Goal: Transaction & Acquisition: Purchase product/service

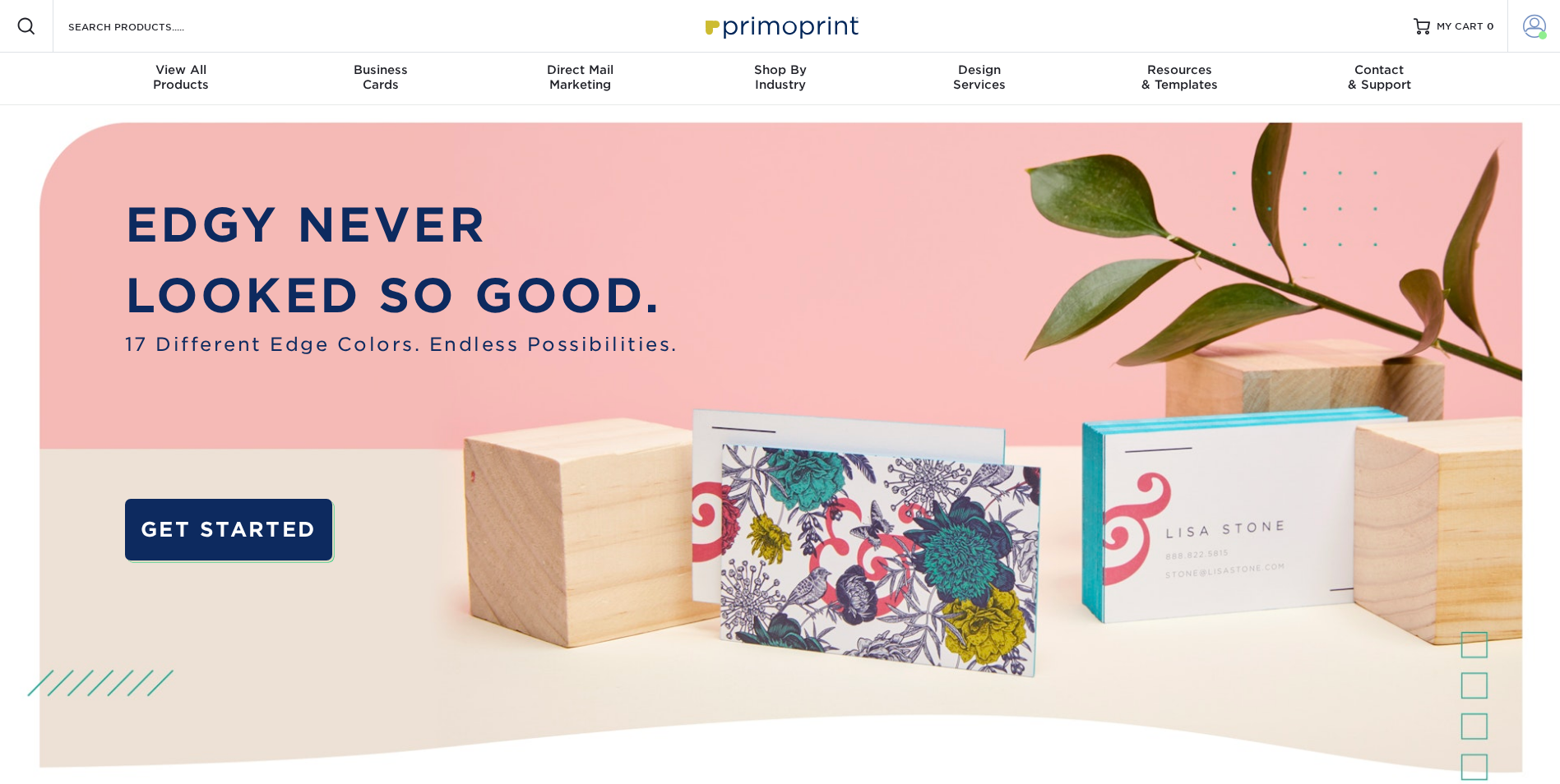
click at [1534, 29] on span at bounding box center [1534, 26] width 23 height 23
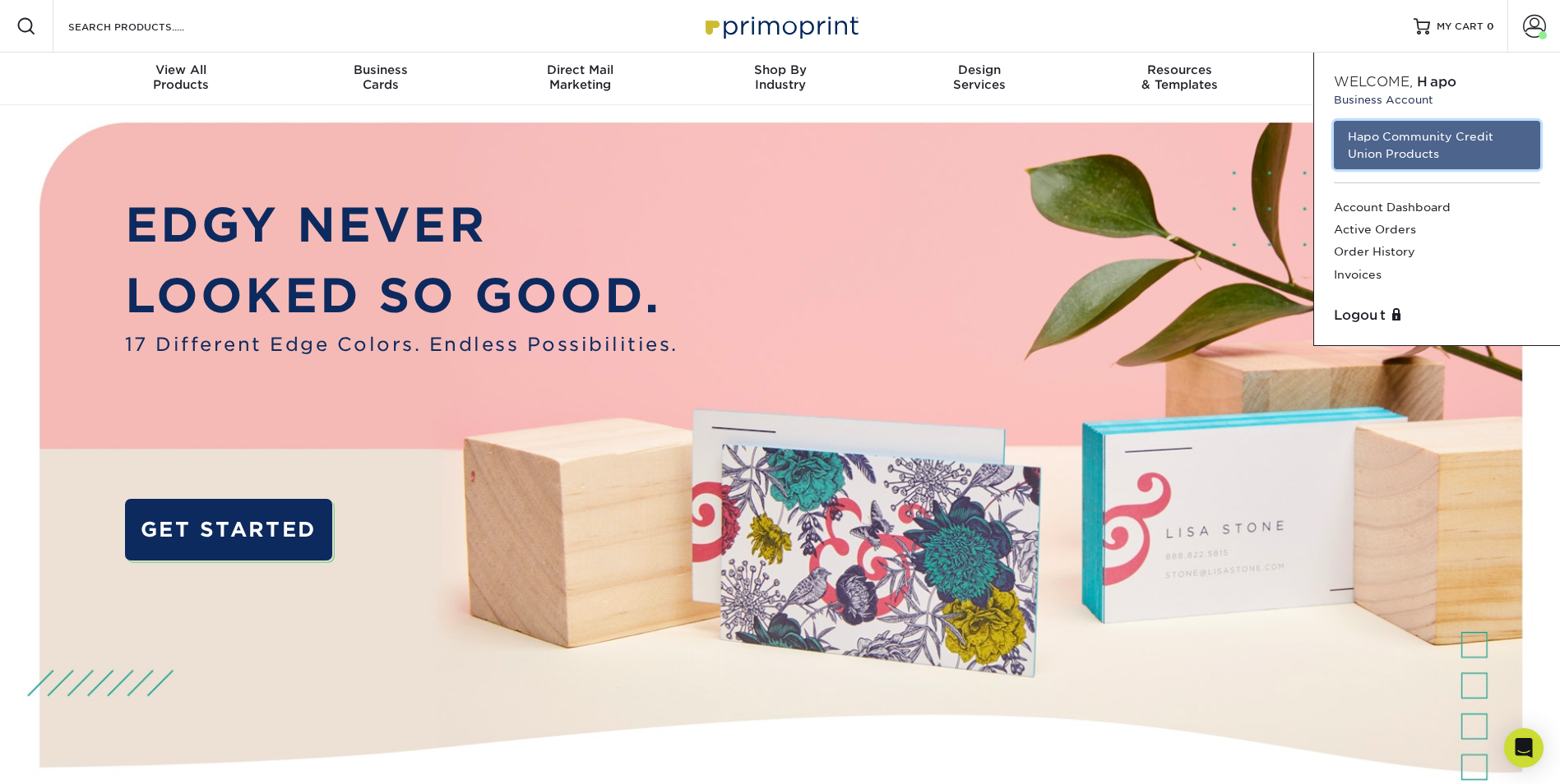
click at [1490, 140] on link "Hapo Community Credit Union Products" at bounding box center [1437, 145] width 206 height 48
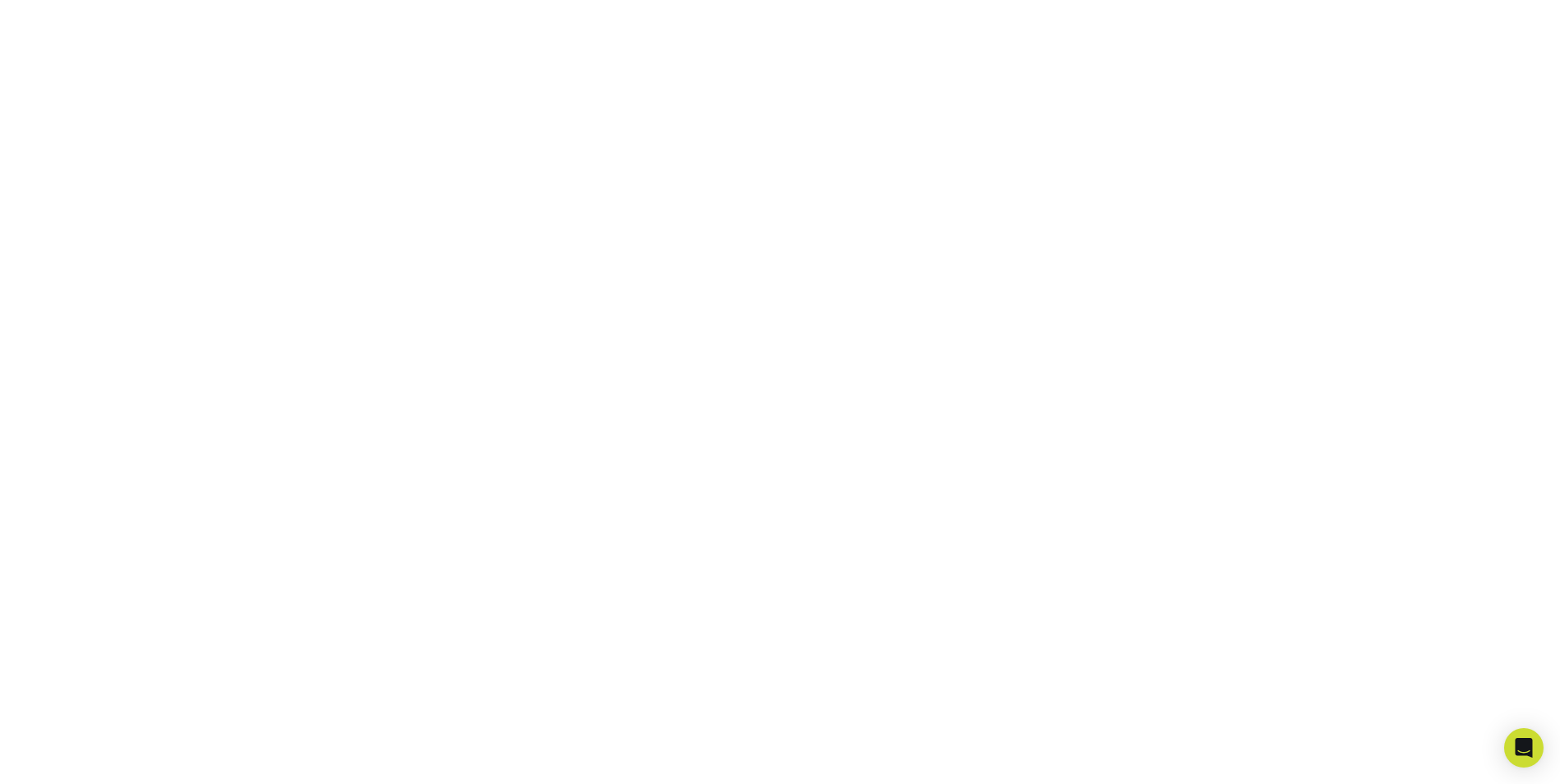
scroll to position [287, 0]
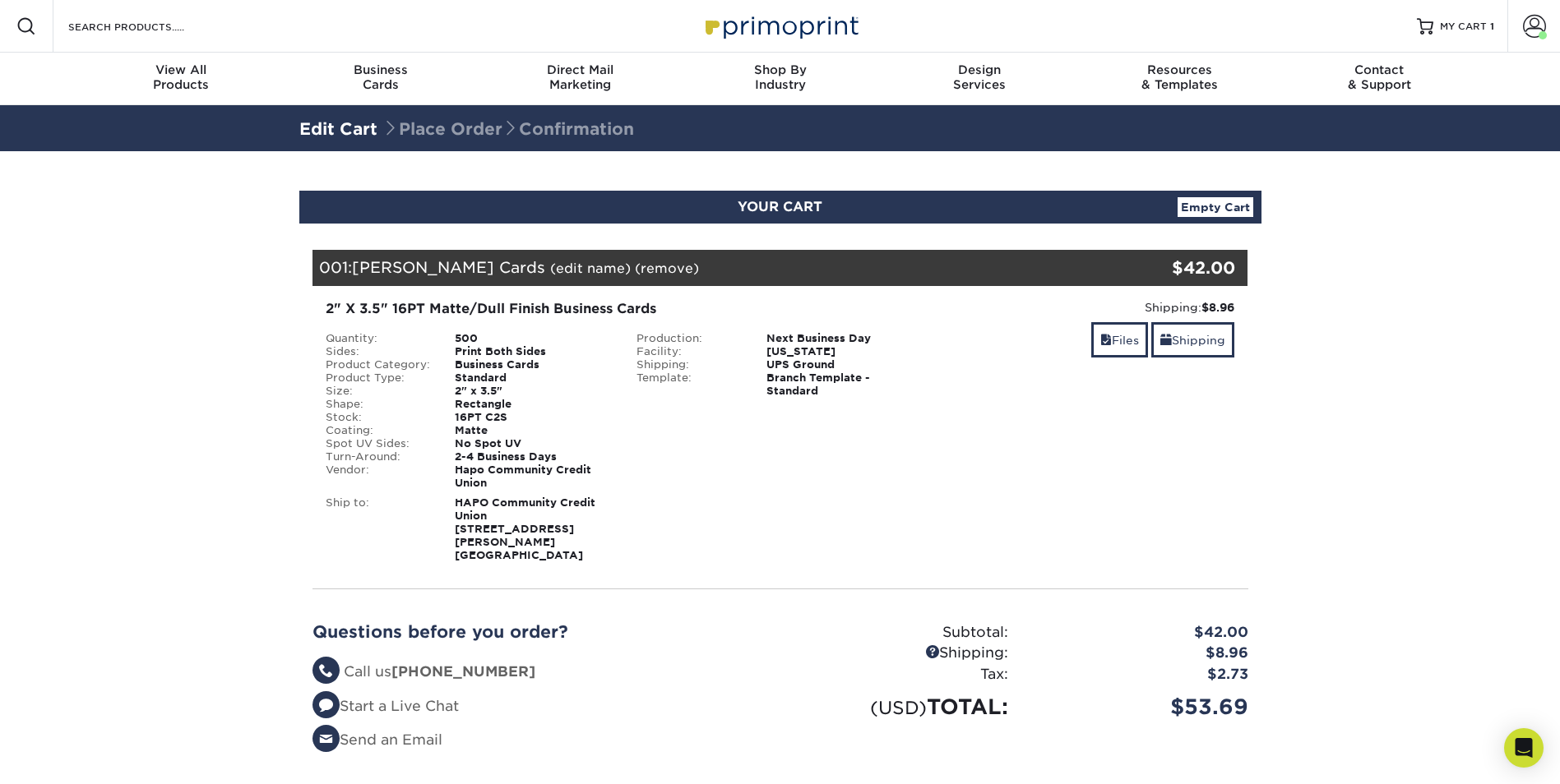
drag, startPoint x: 1417, startPoint y: 439, endPoint x: 1395, endPoint y: 306, distance: 134.8
click at [1417, 434] on section "YOUR CART Empty Cart Your Cart is Empty Hapo Community Credit Union Products Vi…" at bounding box center [780, 513] width 1560 height 723
click at [1528, 28] on span at bounding box center [1534, 26] width 23 height 23
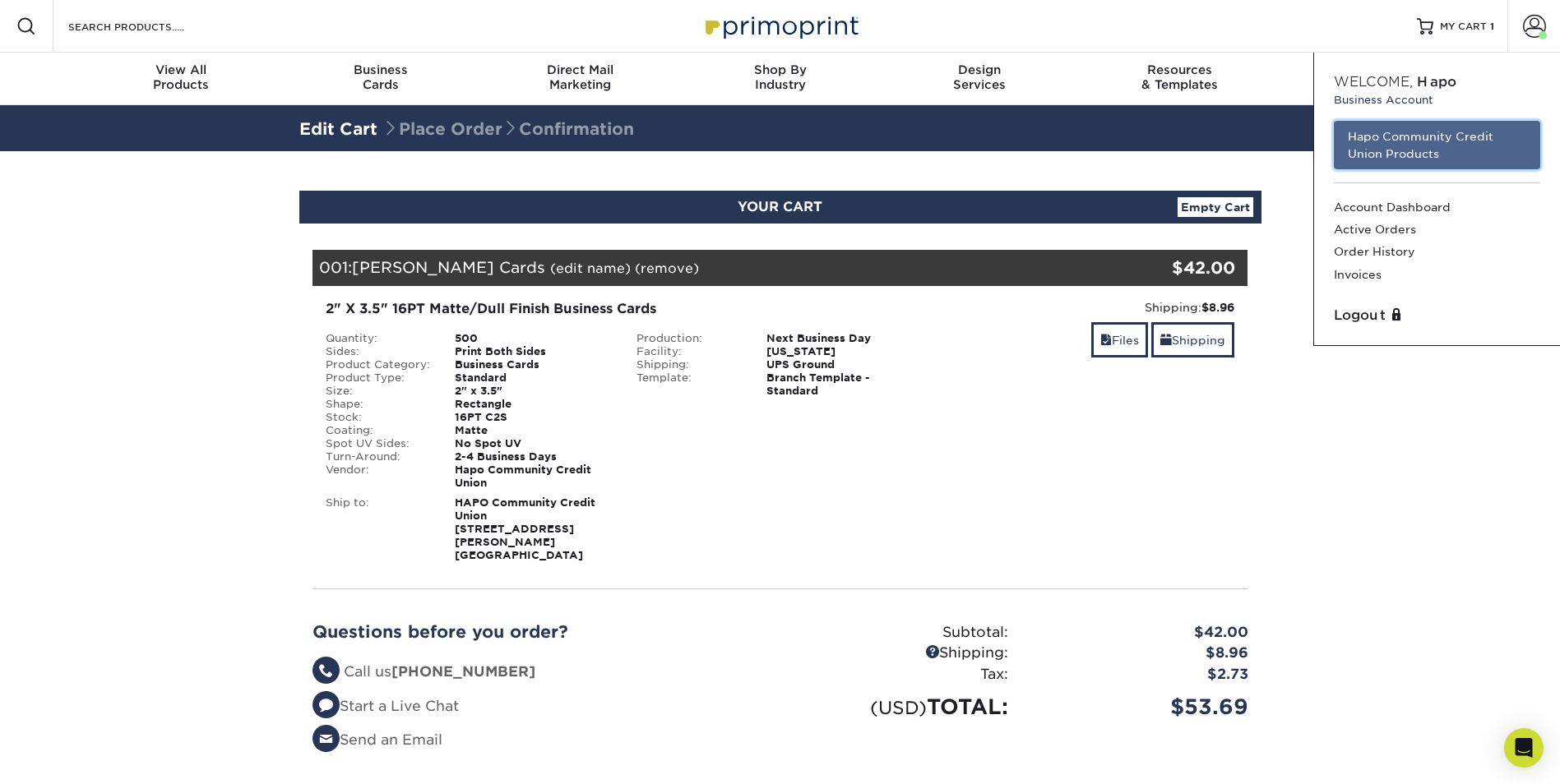
click at [1400, 137] on link "Hapo Community Credit Union Products" at bounding box center [1437, 145] width 206 height 48
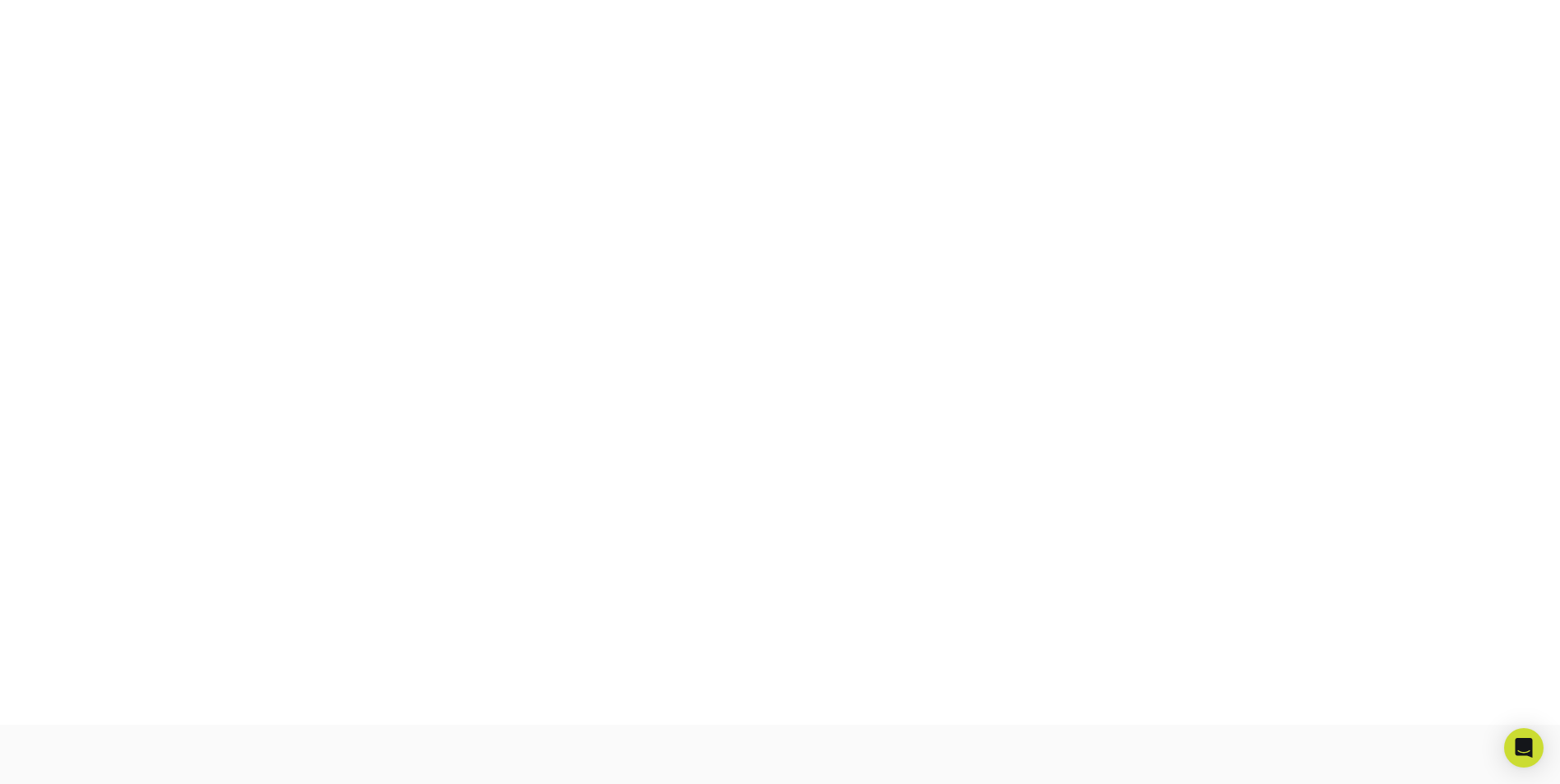
scroll to position [287, 0]
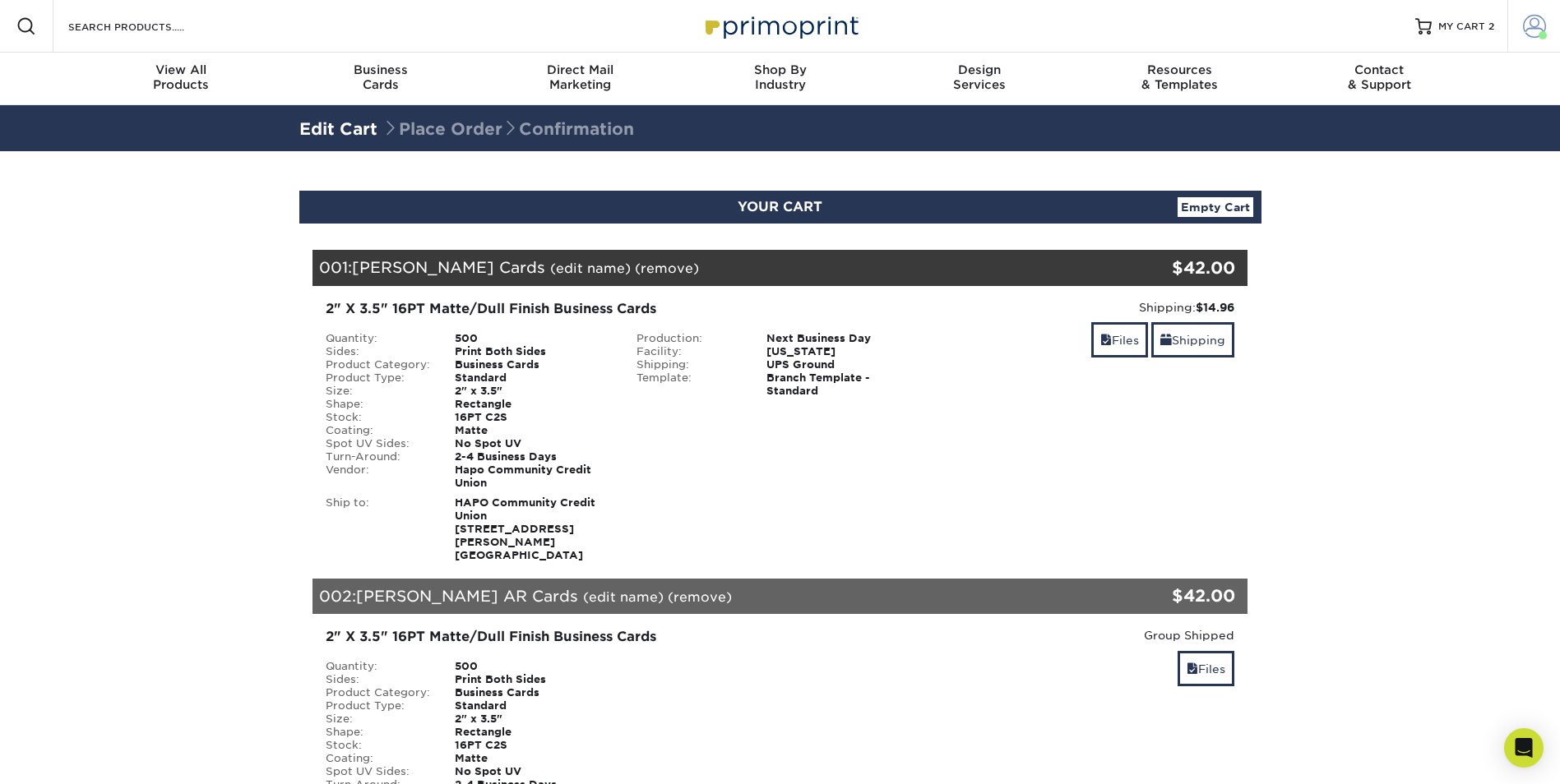
click at [1537, 24] on span at bounding box center [1534, 26] width 23 height 23
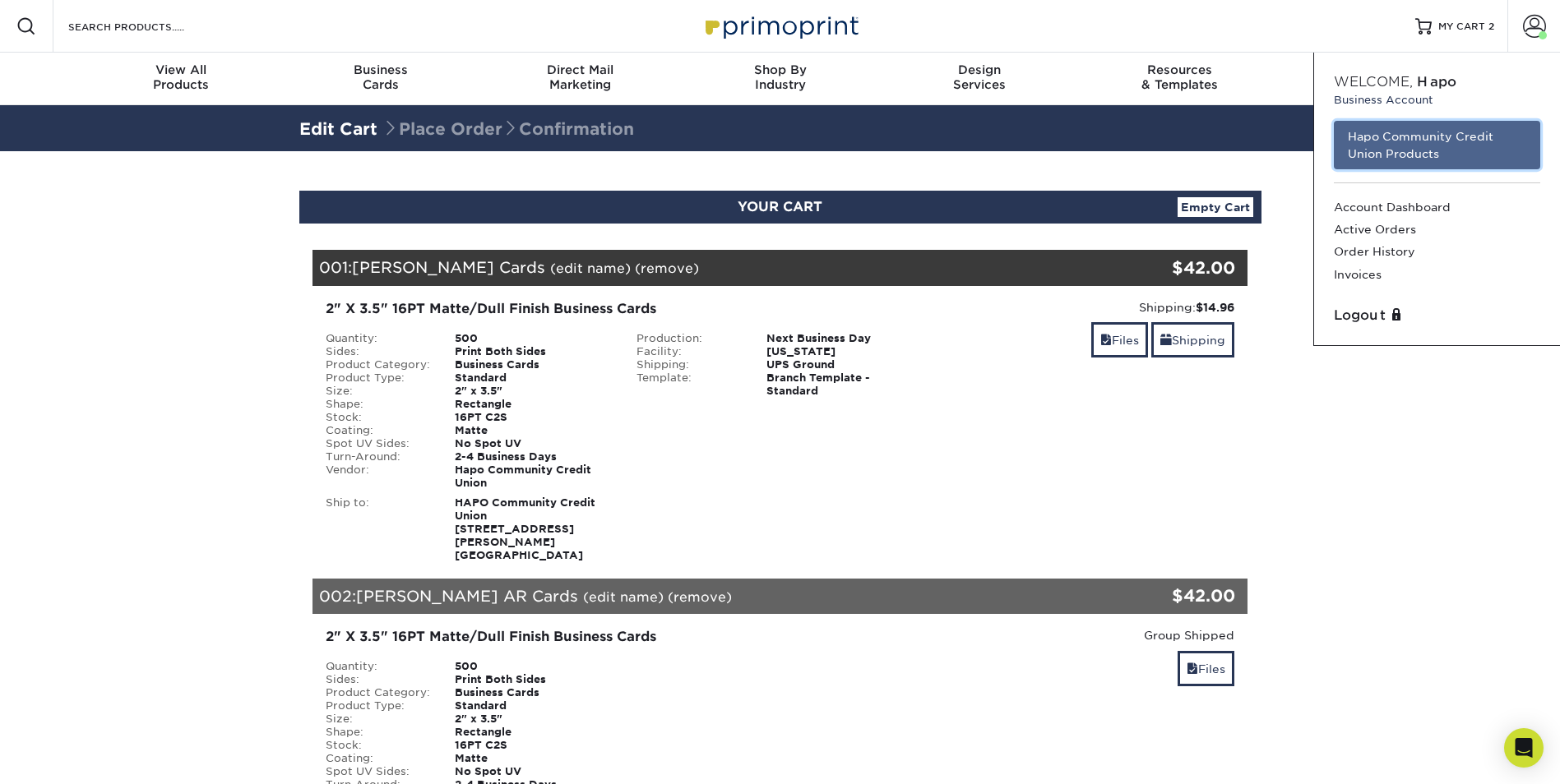
click at [1415, 149] on link "Hapo Community Credit Union Products" at bounding box center [1437, 145] width 206 height 48
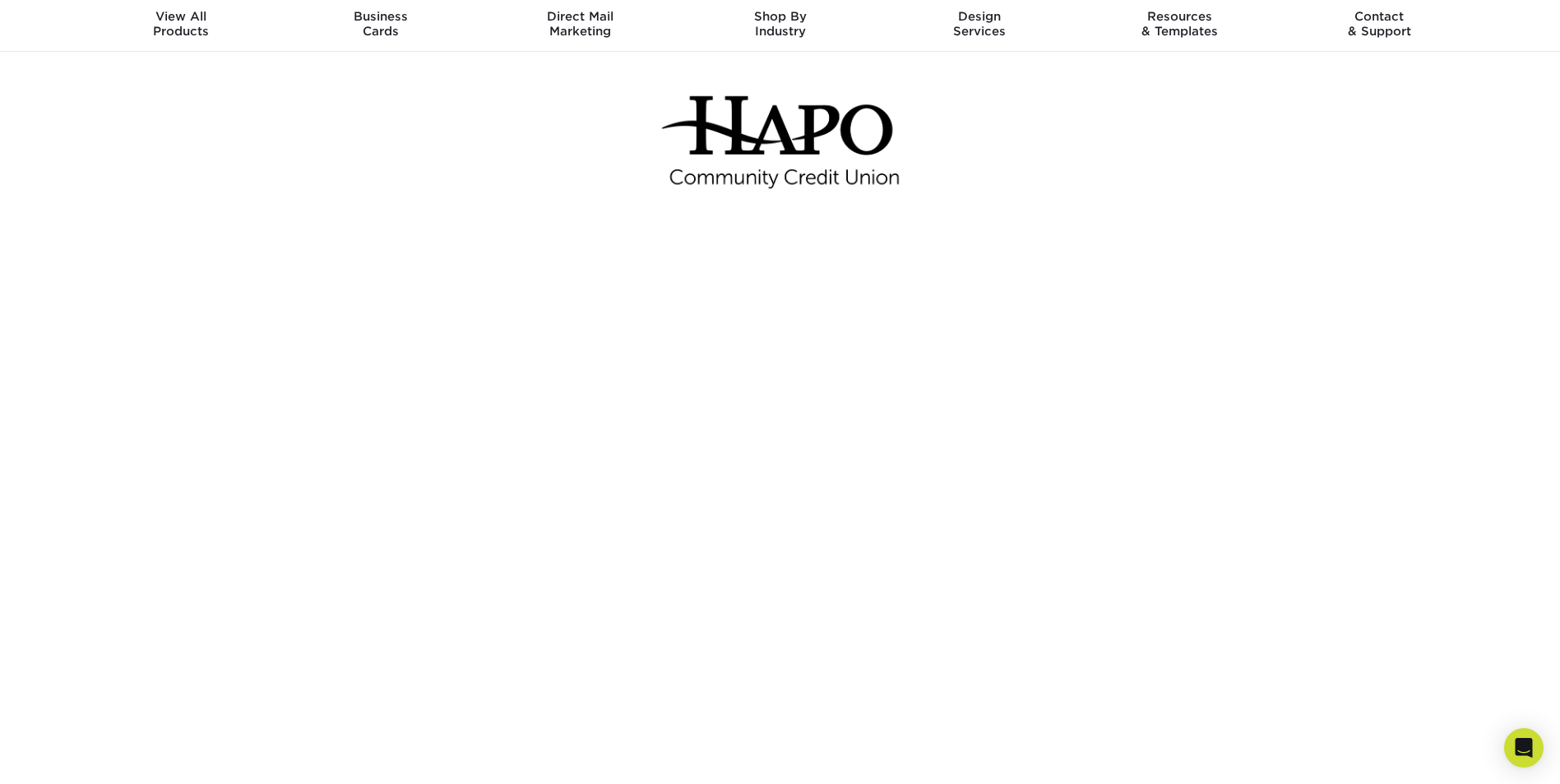
scroll to position [82, 0]
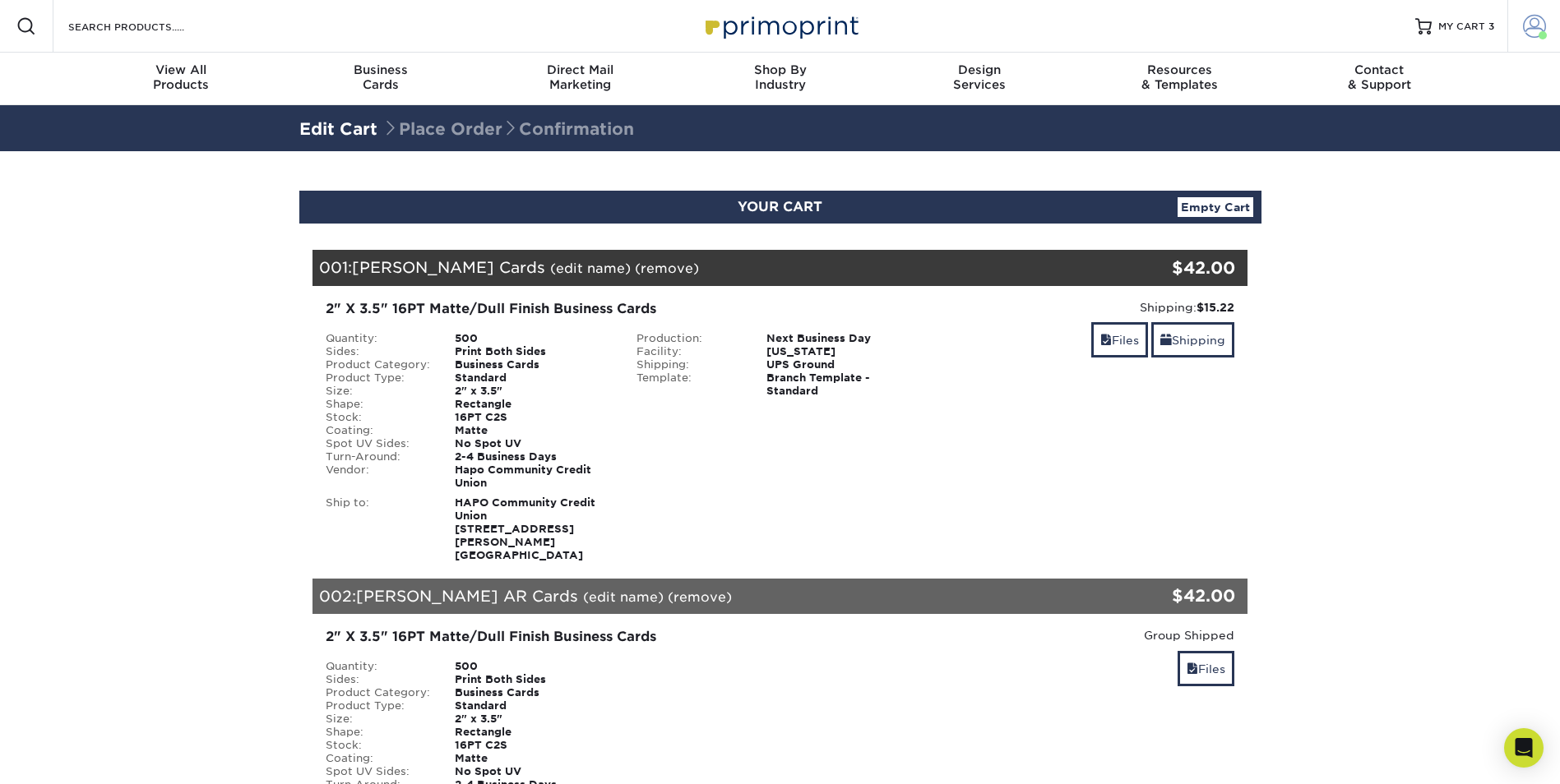
click at [1520, 26] on link "Account" at bounding box center [1533, 26] width 52 height 52
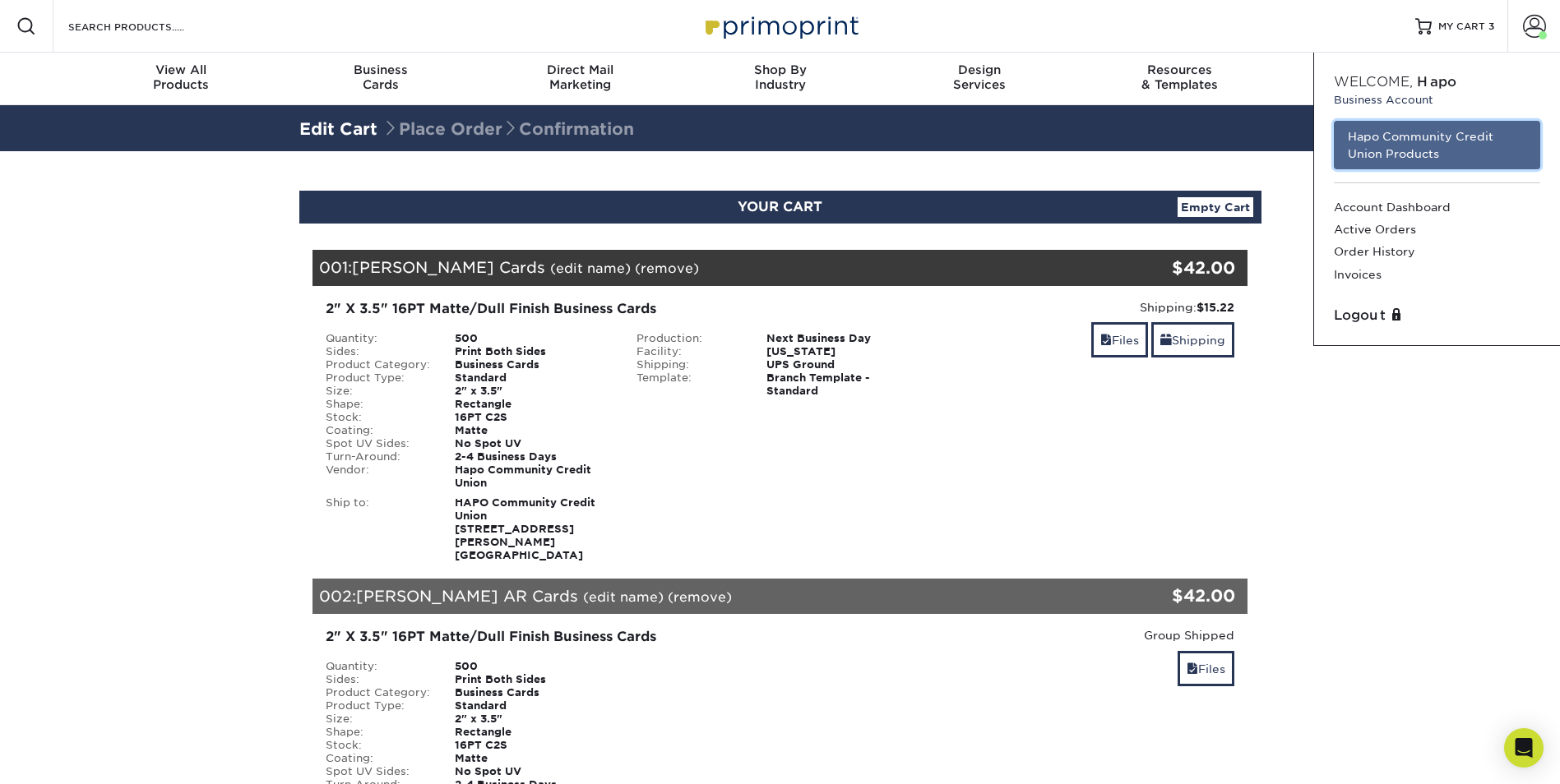
click at [1421, 127] on link "Hapo Community Credit Union Products" at bounding box center [1437, 145] width 206 height 48
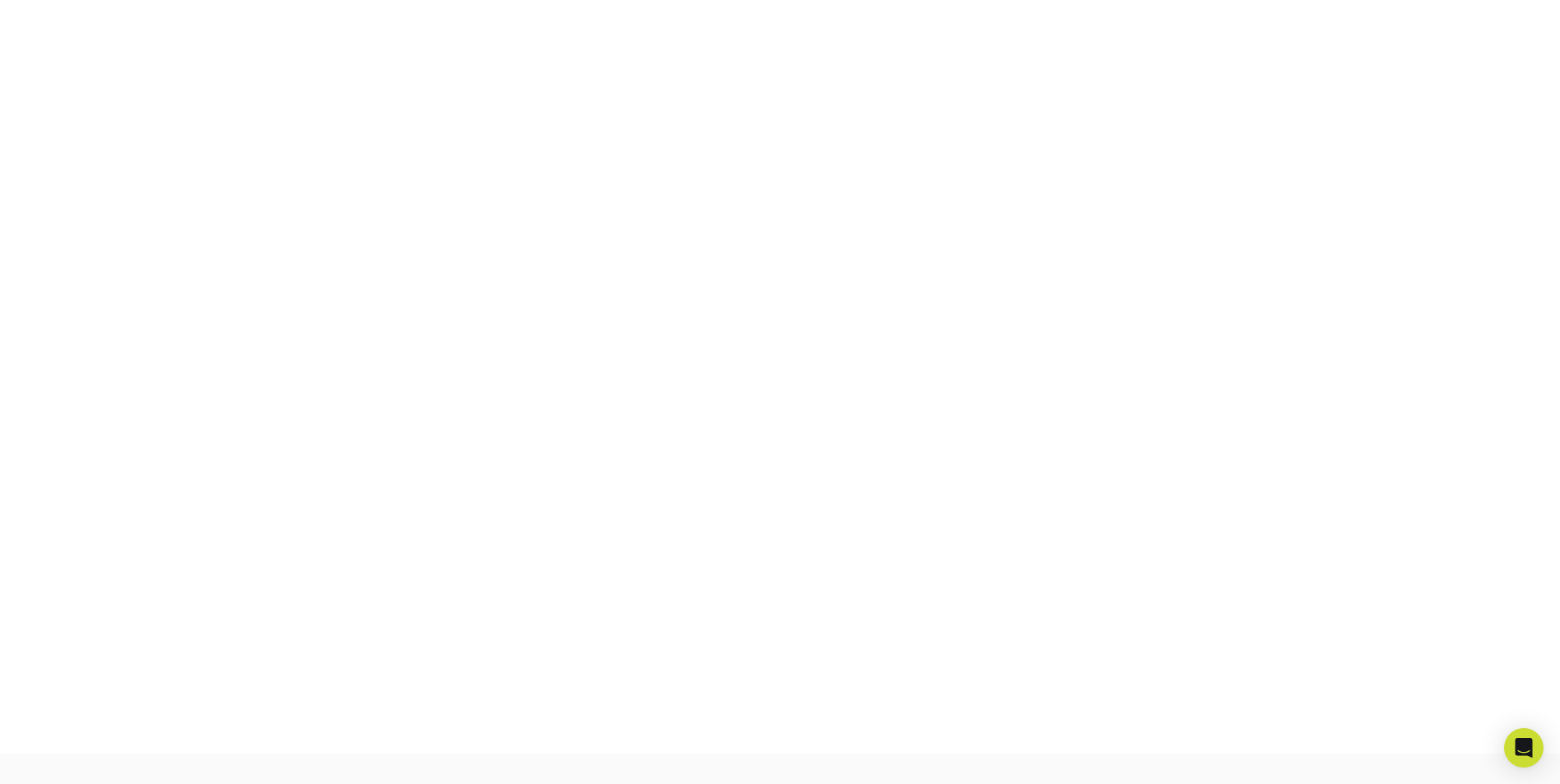
scroll to position [287, 0]
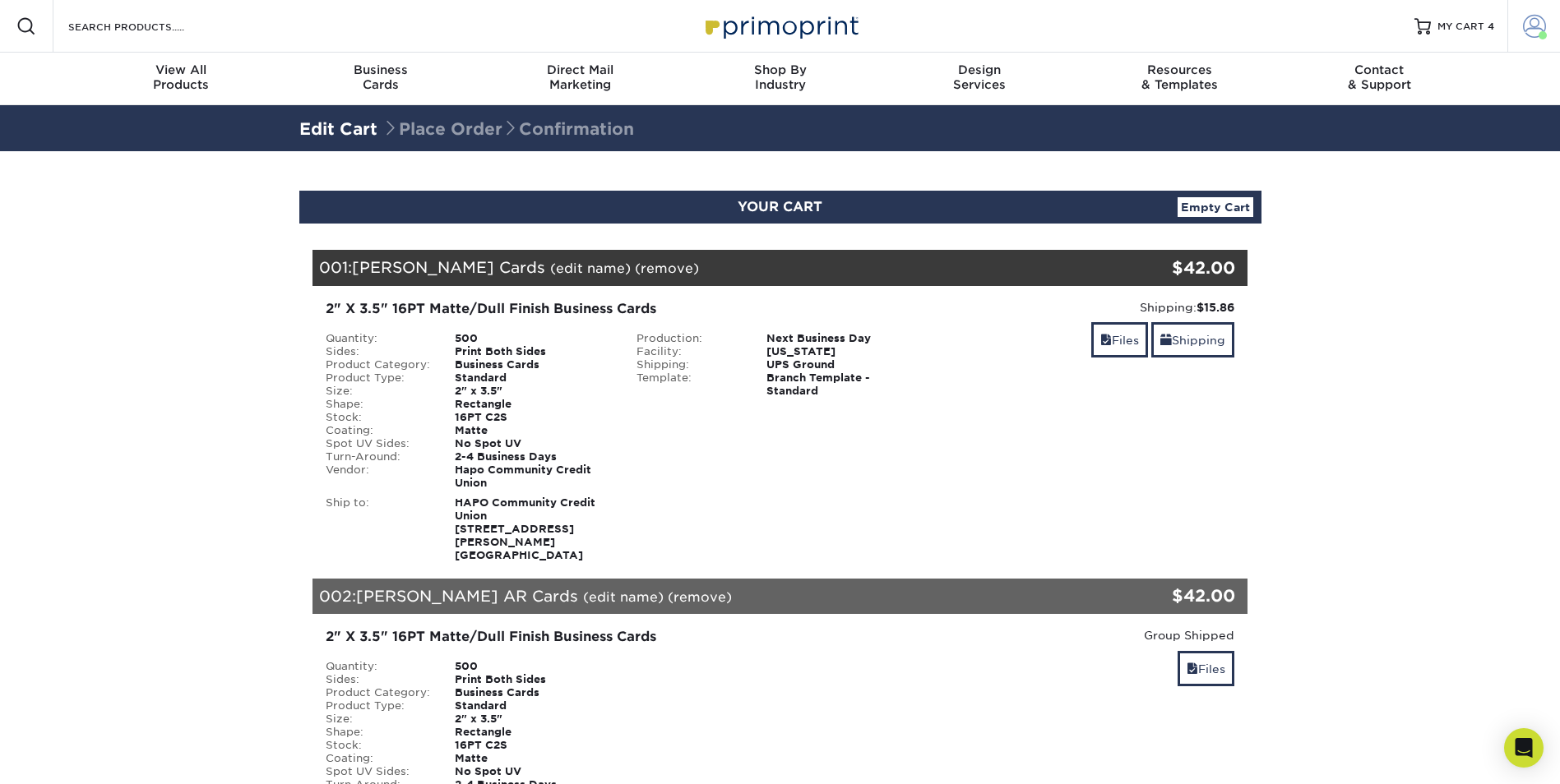
click at [1539, 25] on span at bounding box center [1534, 26] width 23 height 23
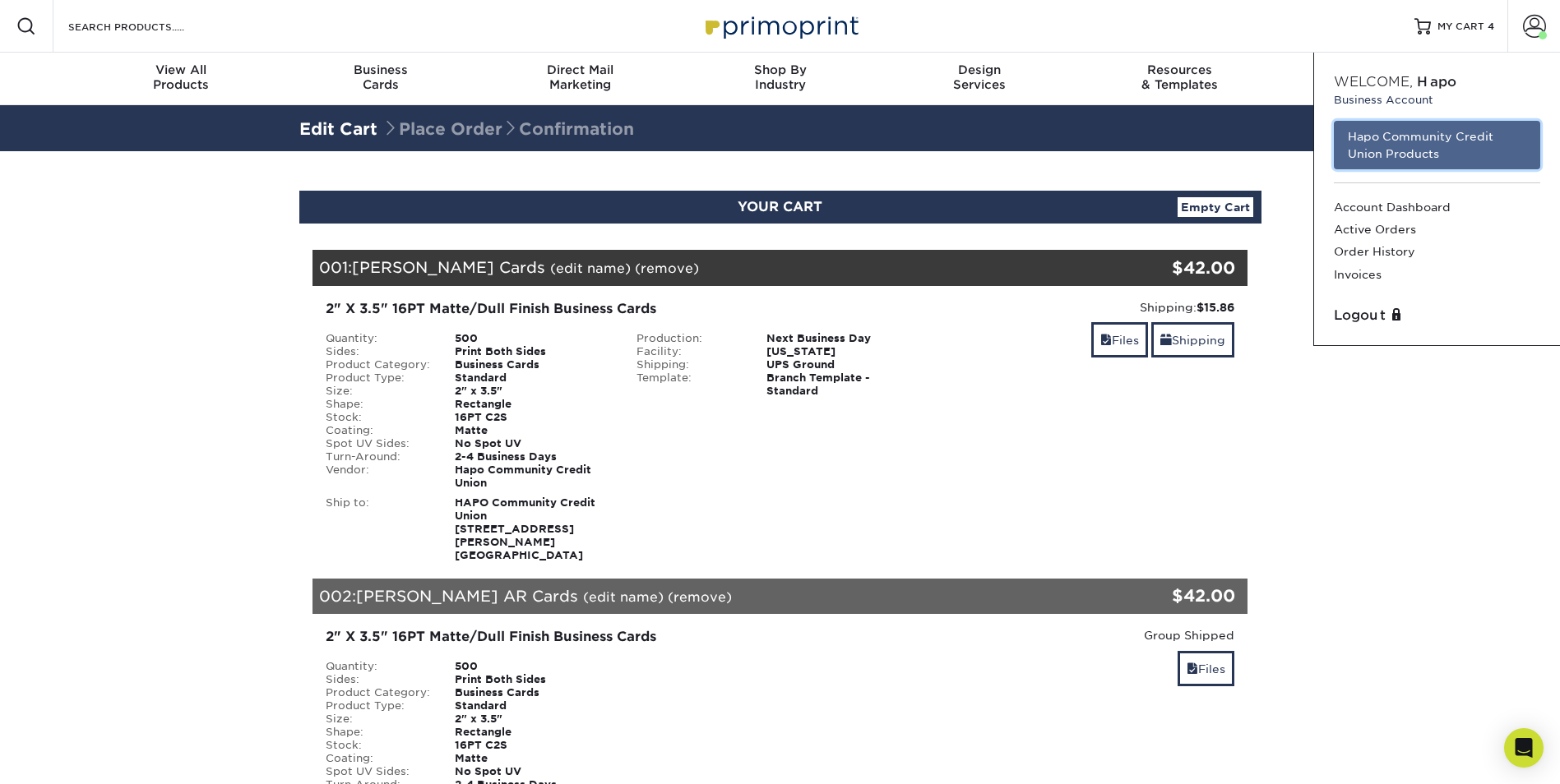
click at [1431, 134] on link "Hapo Community Credit Union Products" at bounding box center [1437, 145] width 206 height 48
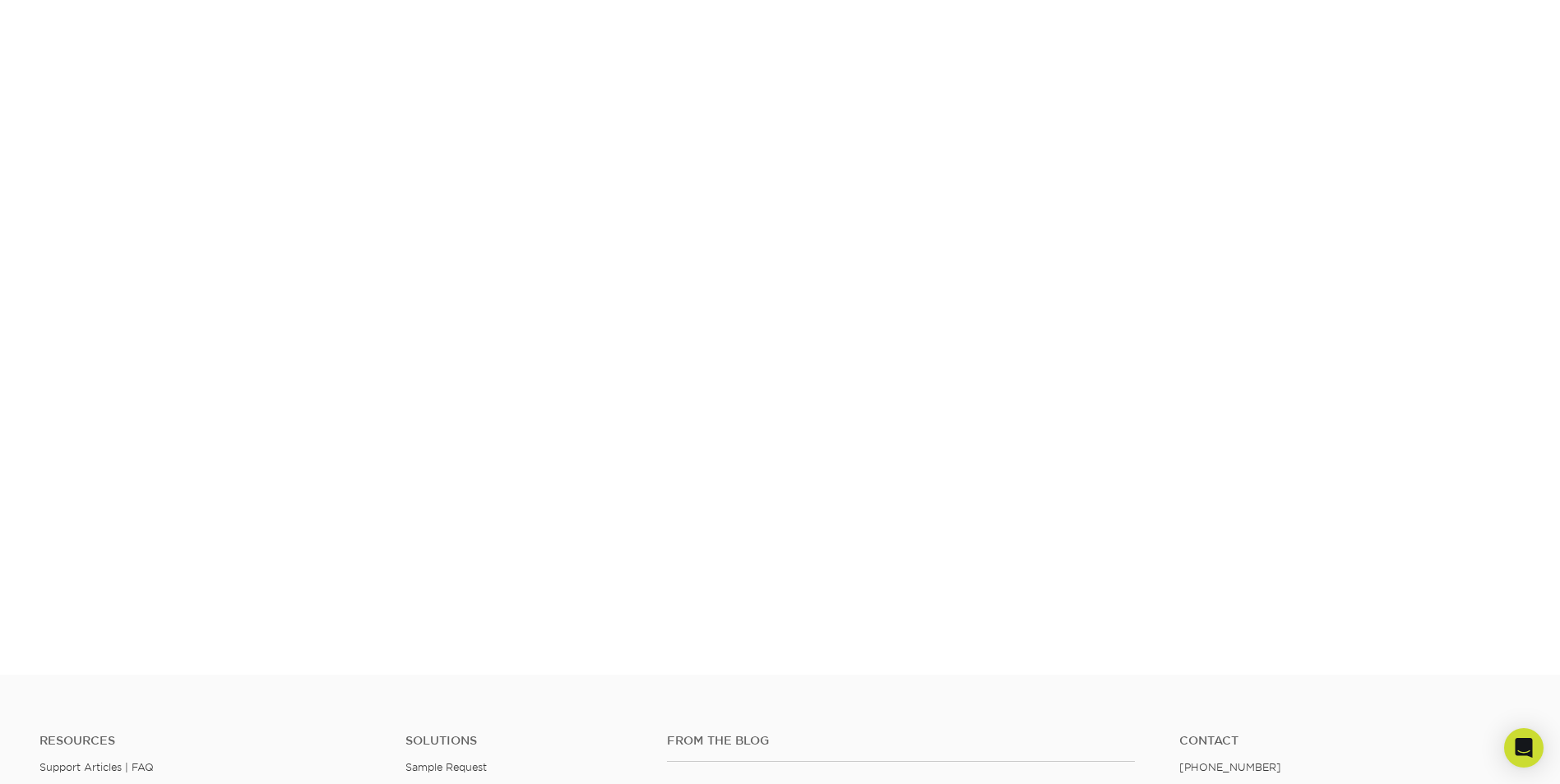
scroll to position [287, 0]
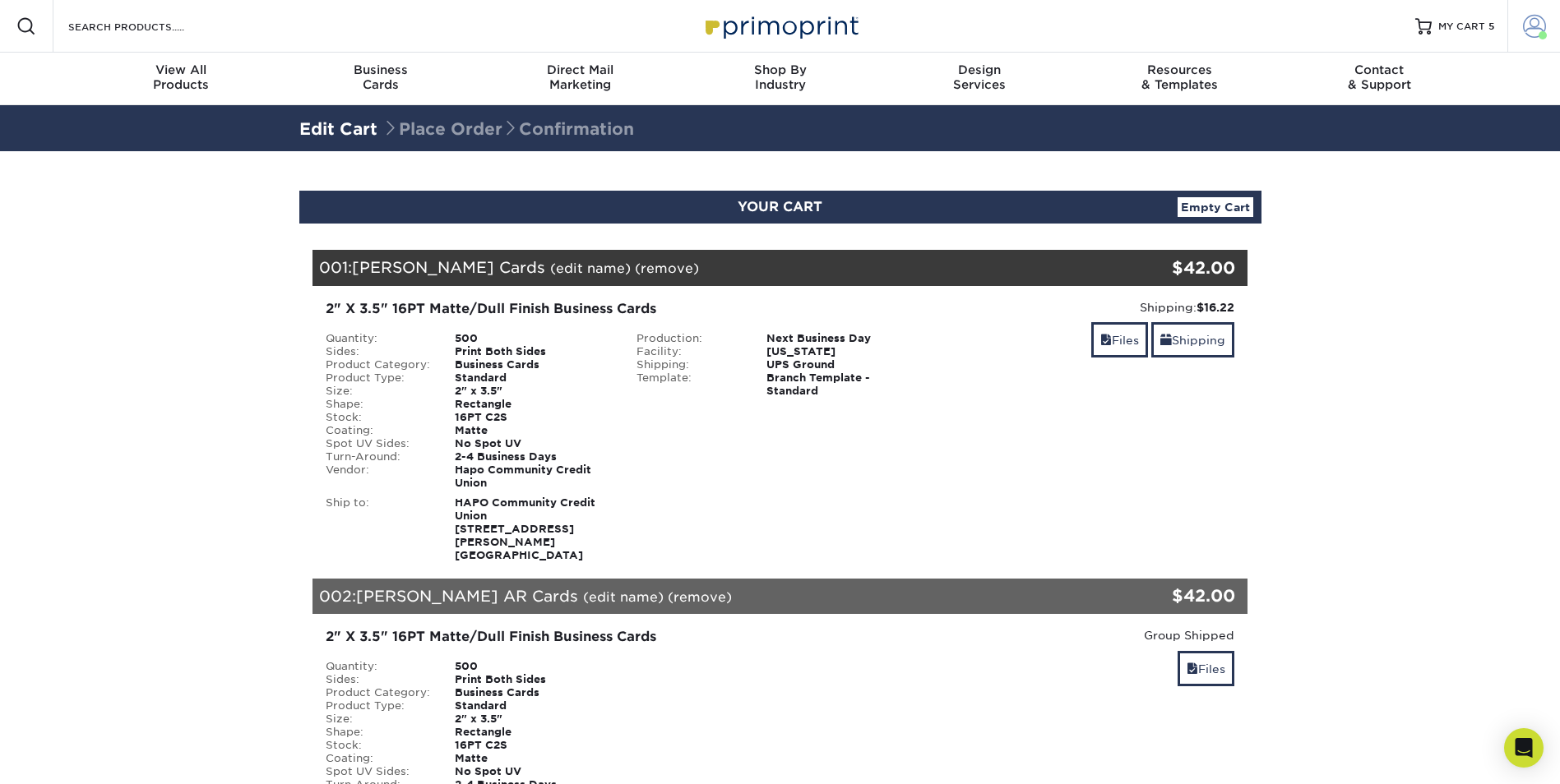
click at [1535, 27] on span at bounding box center [1534, 26] width 23 height 23
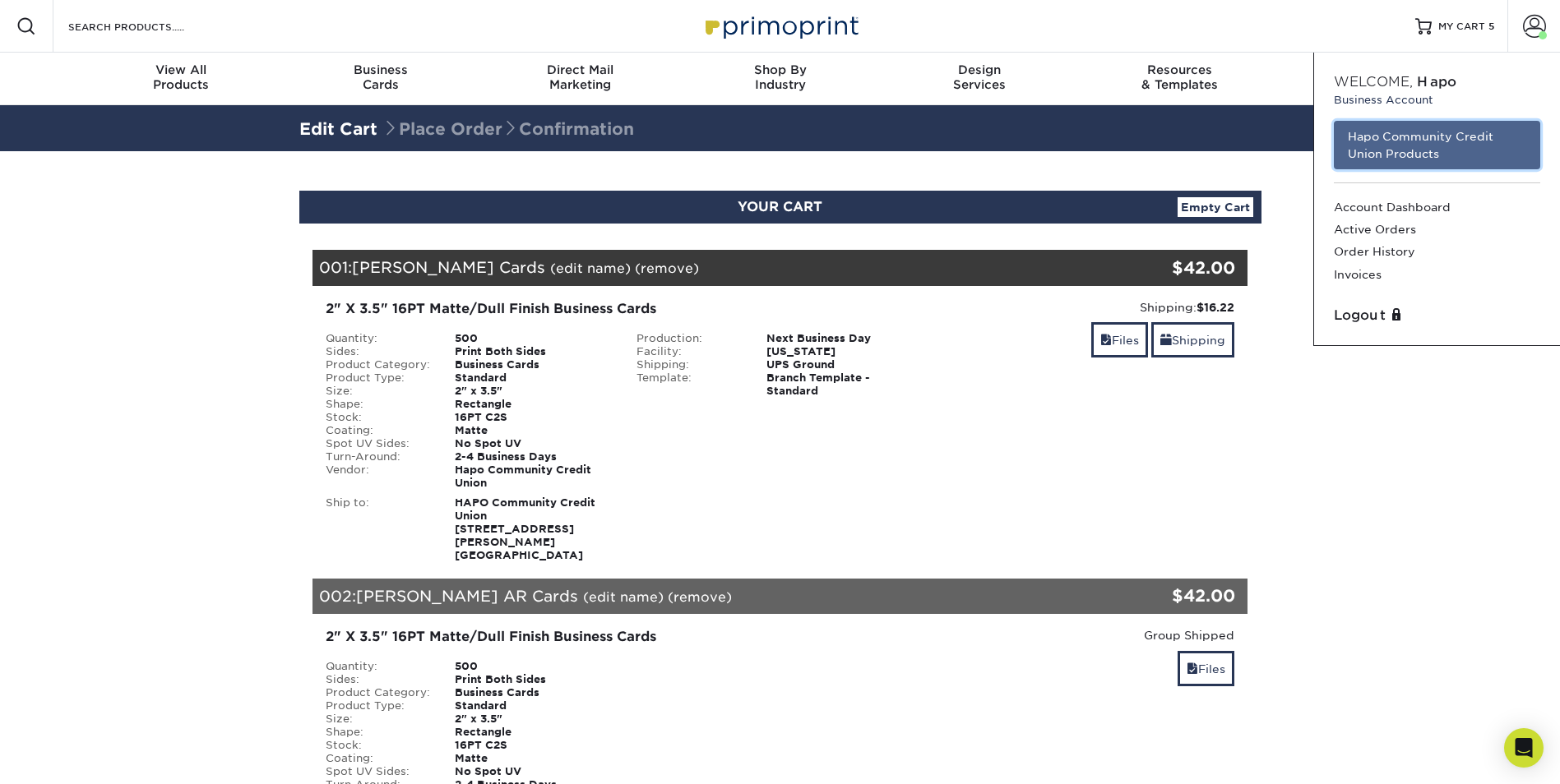
click at [1433, 143] on link "Hapo Community Credit Union Products" at bounding box center [1437, 145] width 206 height 48
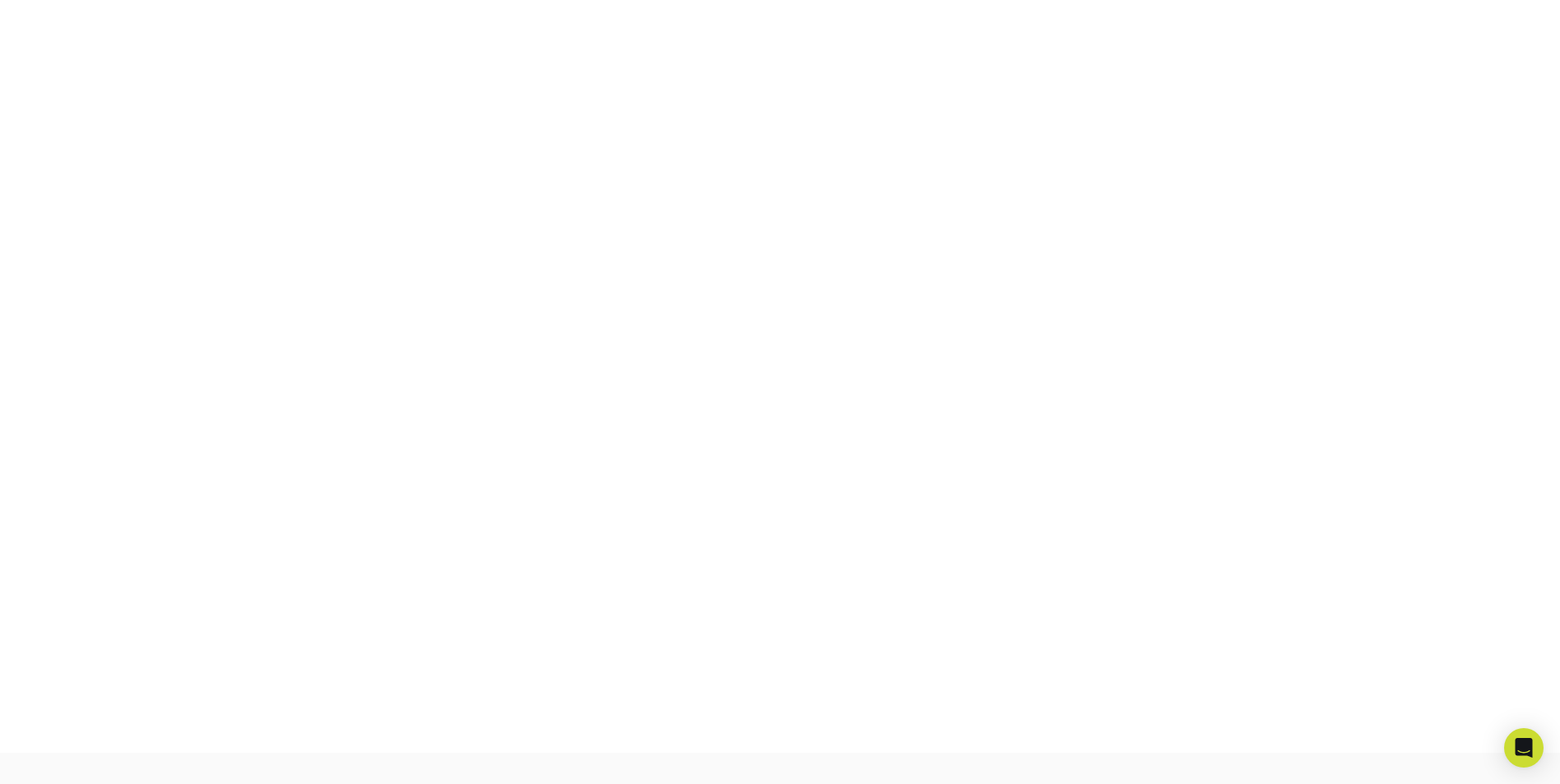
scroll to position [287, 0]
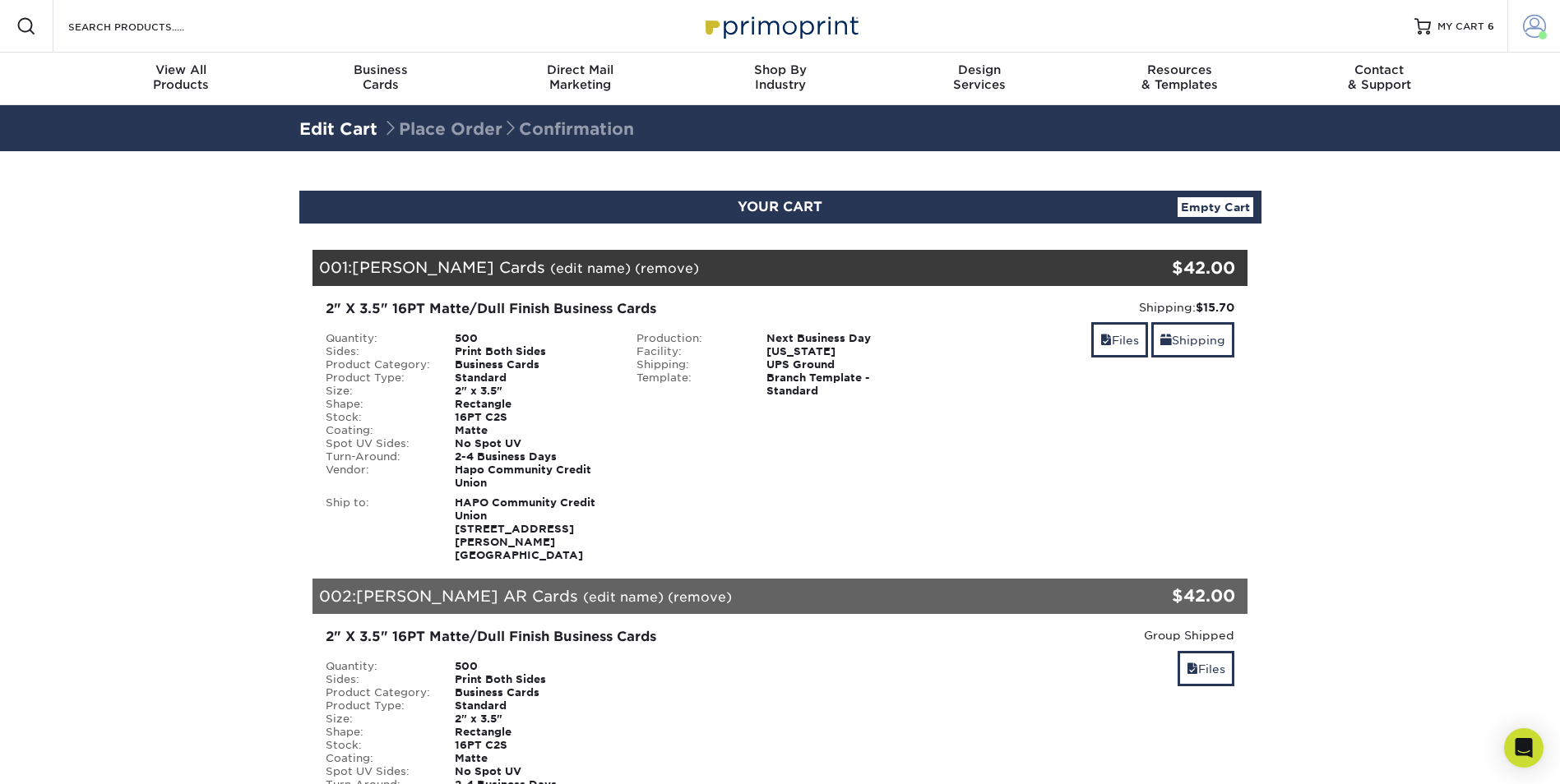
click at [1529, 19] on span at bounding box center [1534, 26] width 23 height 23
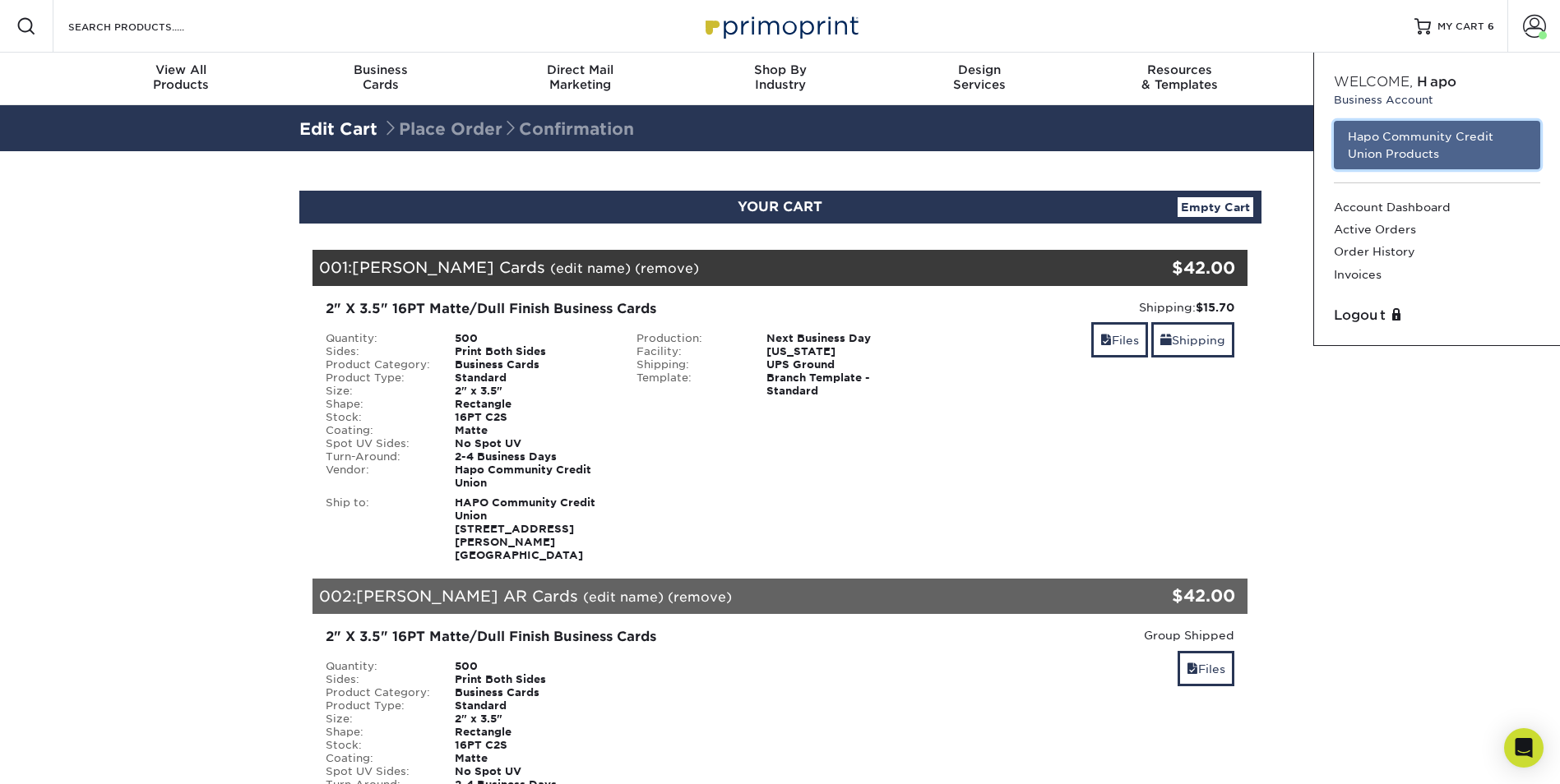
click at [1470, 131] on link "Hapo Community Credit Union Products" at bounding box center [1437, 145] width 206 height 48
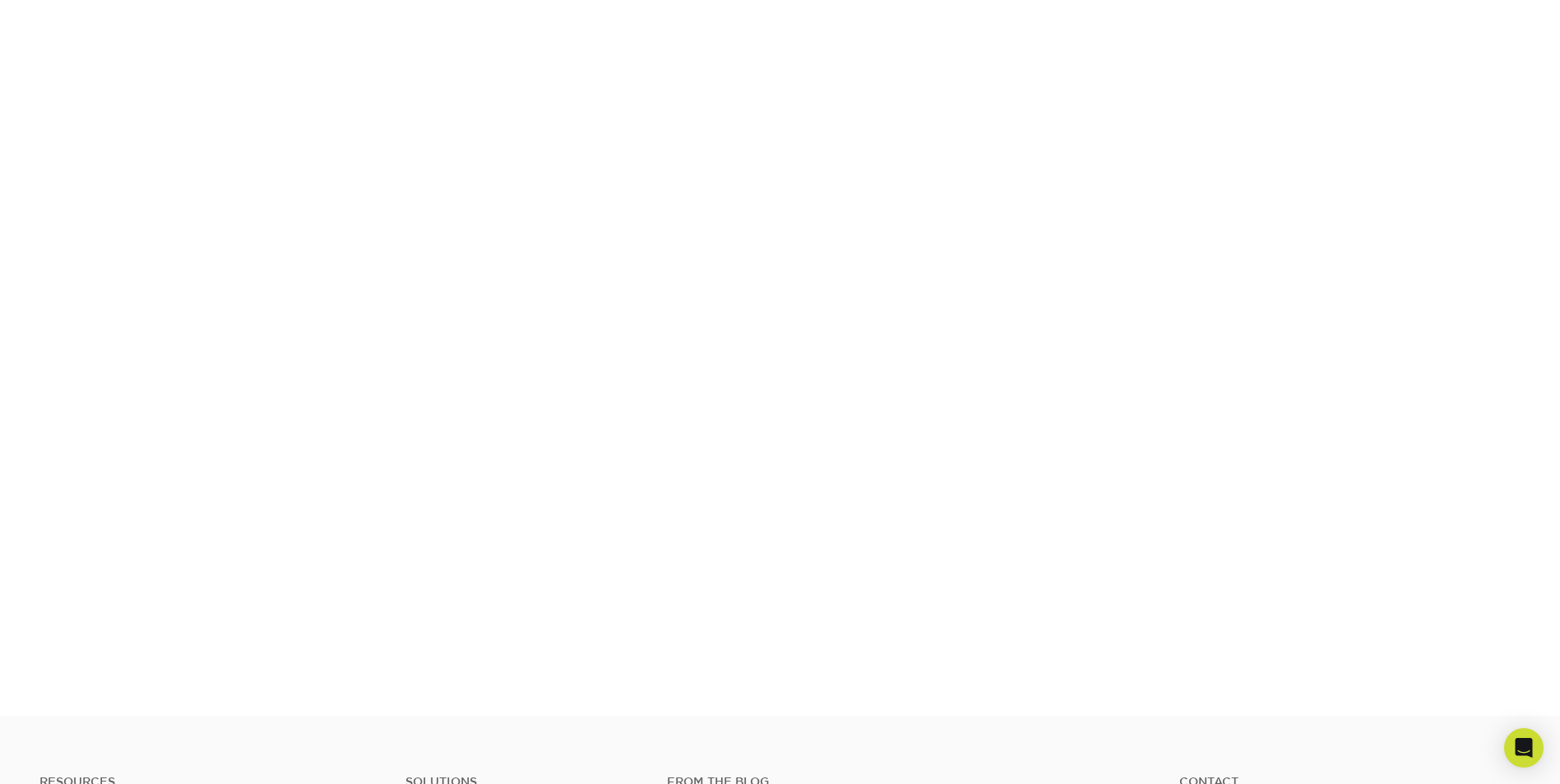
scroll to position [287, 0]
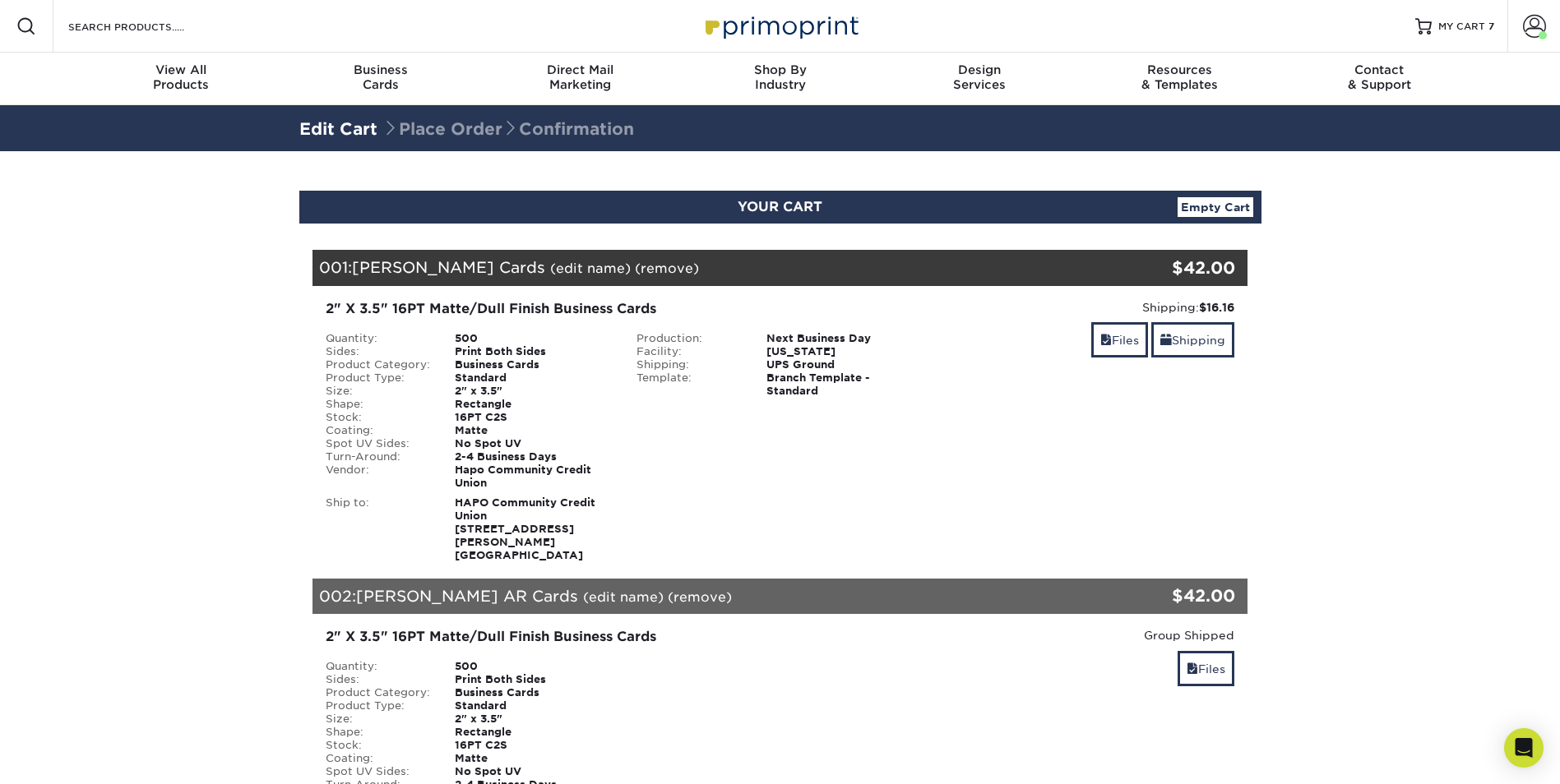
drag, startPoint x: 1533, startPoint y: 25, endPoint x: 1239, endPoint y: 209, distance: 346.8
click at [1533, 25] on span at bounding box center [1534, 26] width 23 height 23
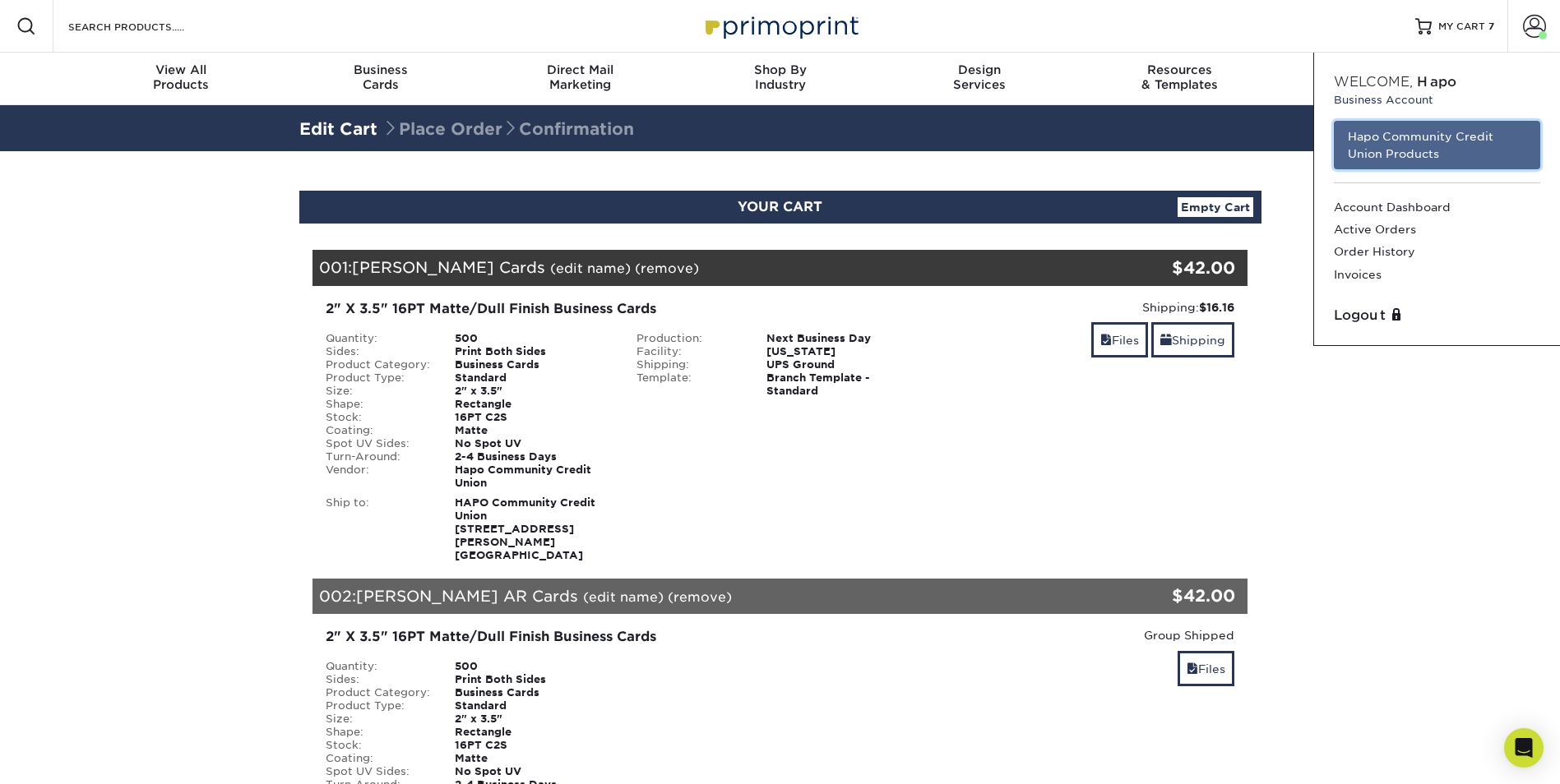
click at [1432, 138] on link "Hapo Community Credit Union Products" at bounding box center [1437, 145] width 206 height 48
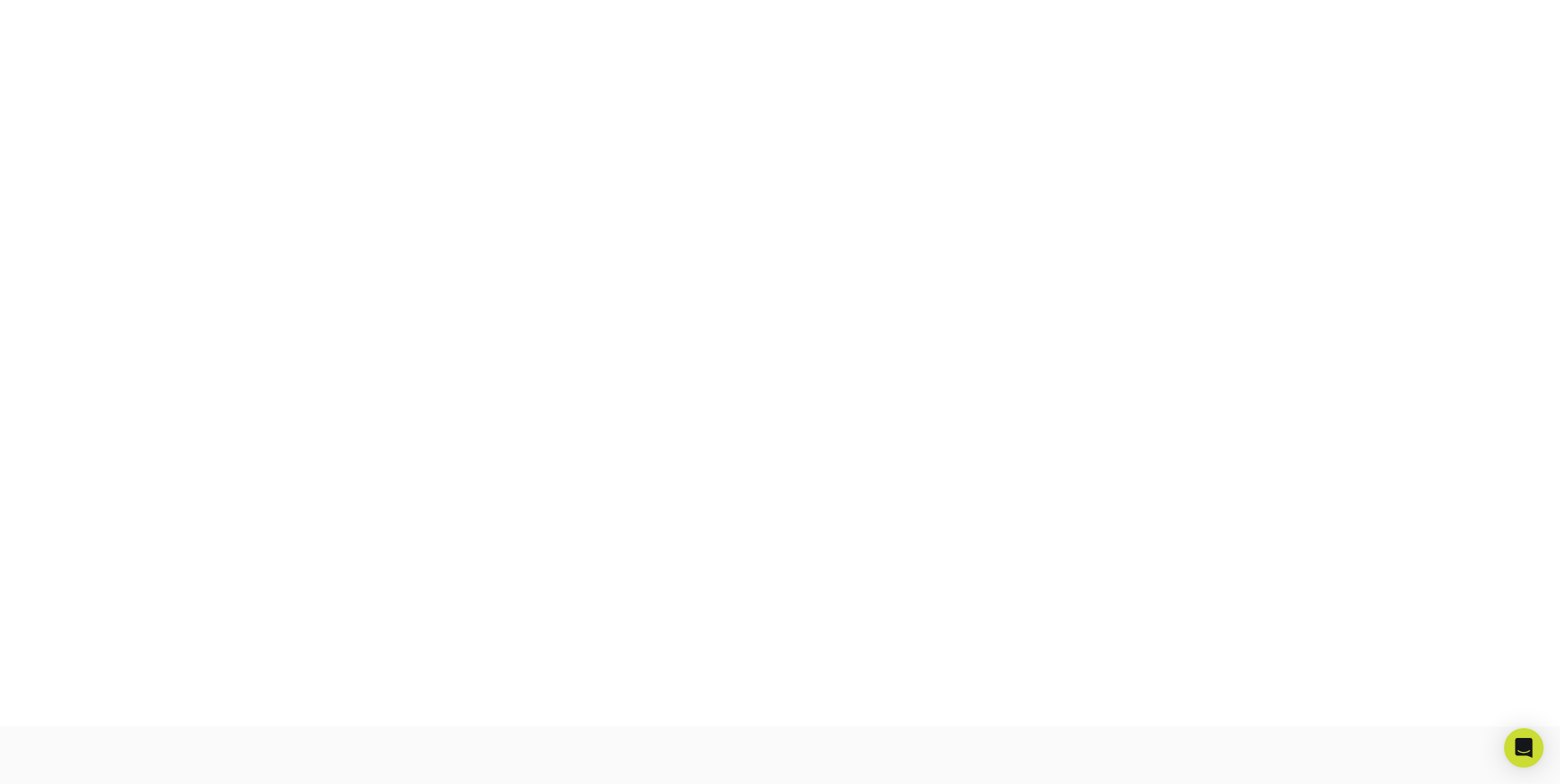
scroll to position [287, 0]
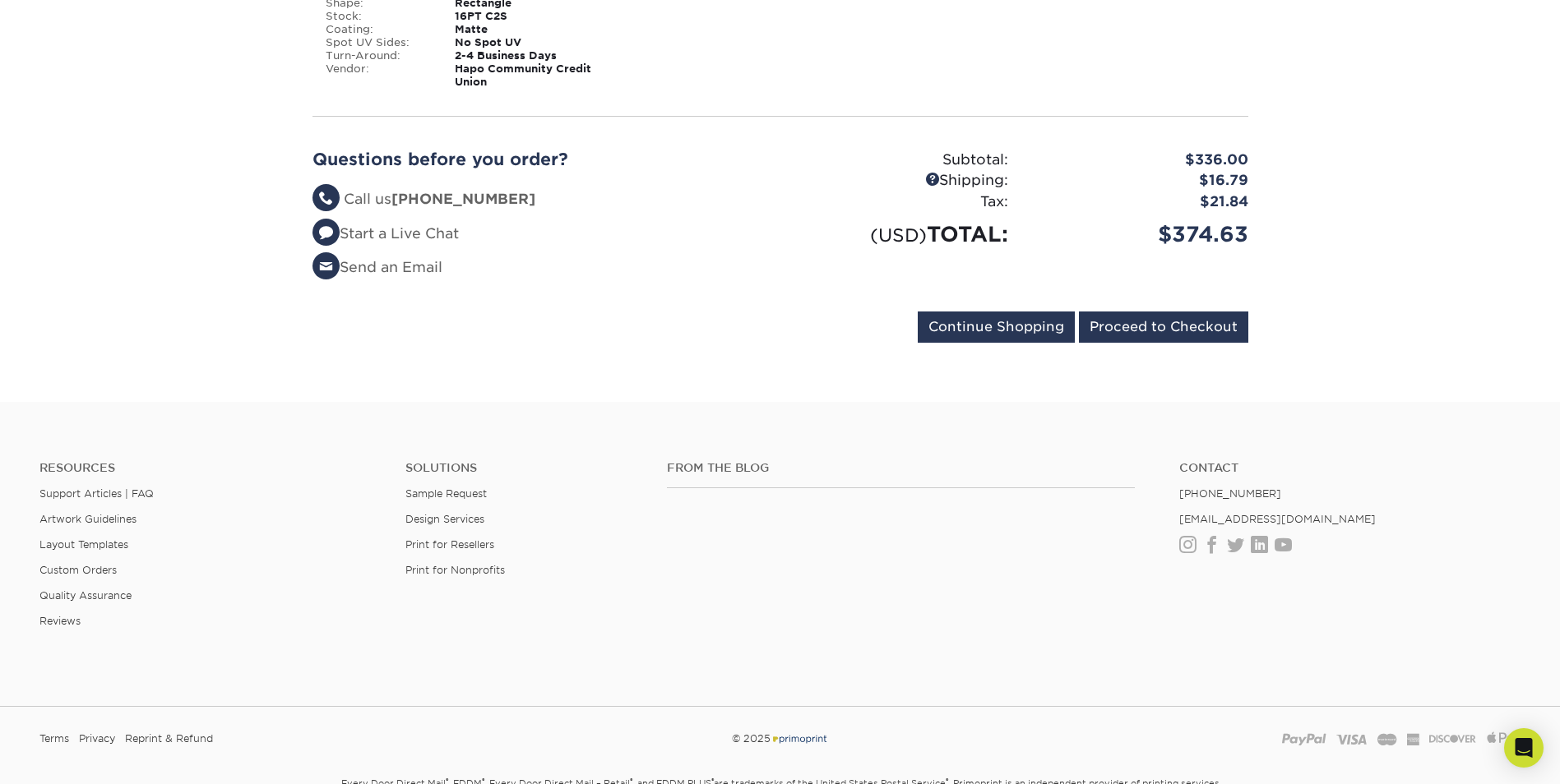
scroll to position [2356, 0]
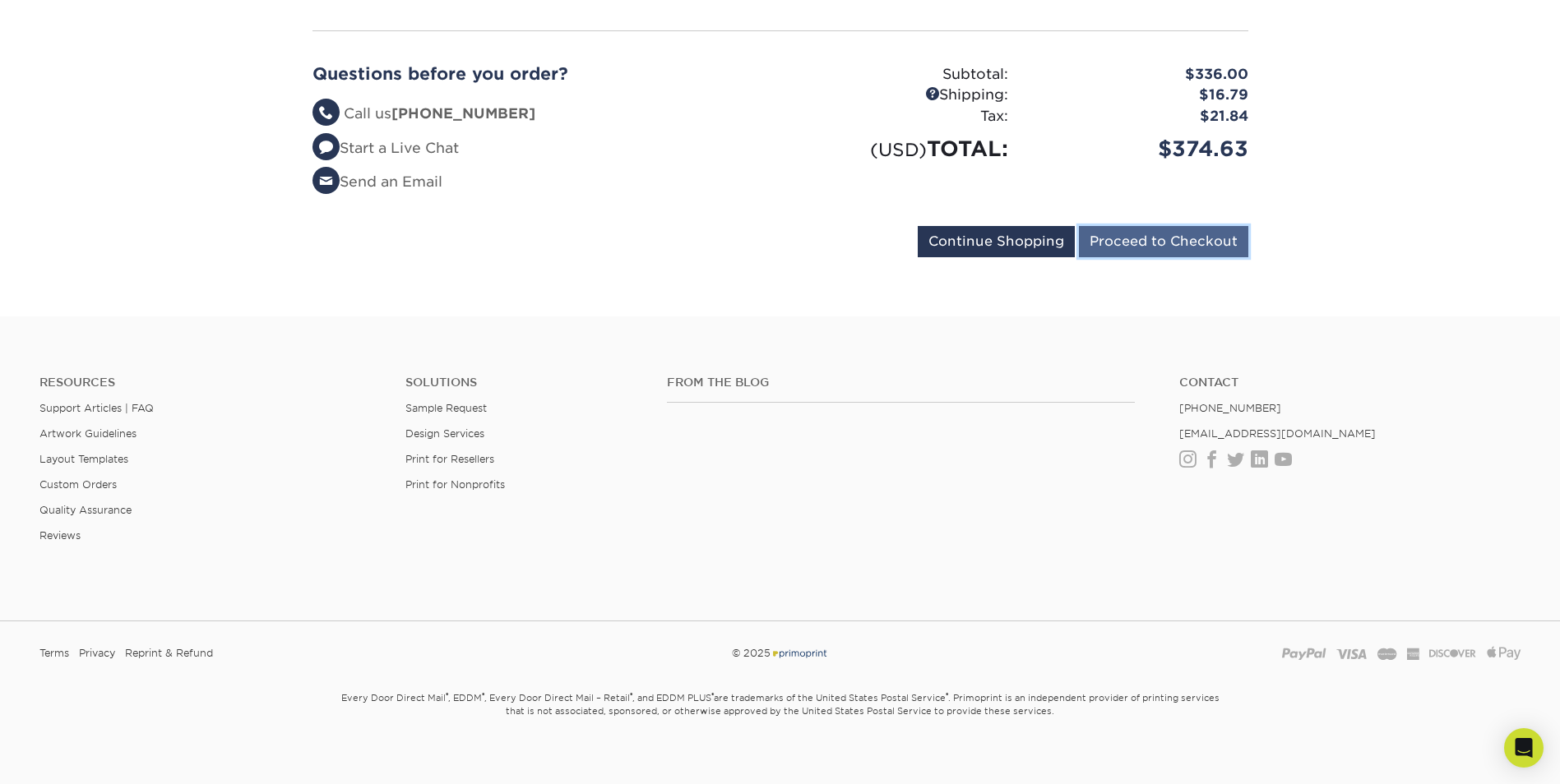
click at [1149, 228] on input "Proceed to Checkout" at bounding box center [1163, 241] width 169 height 31
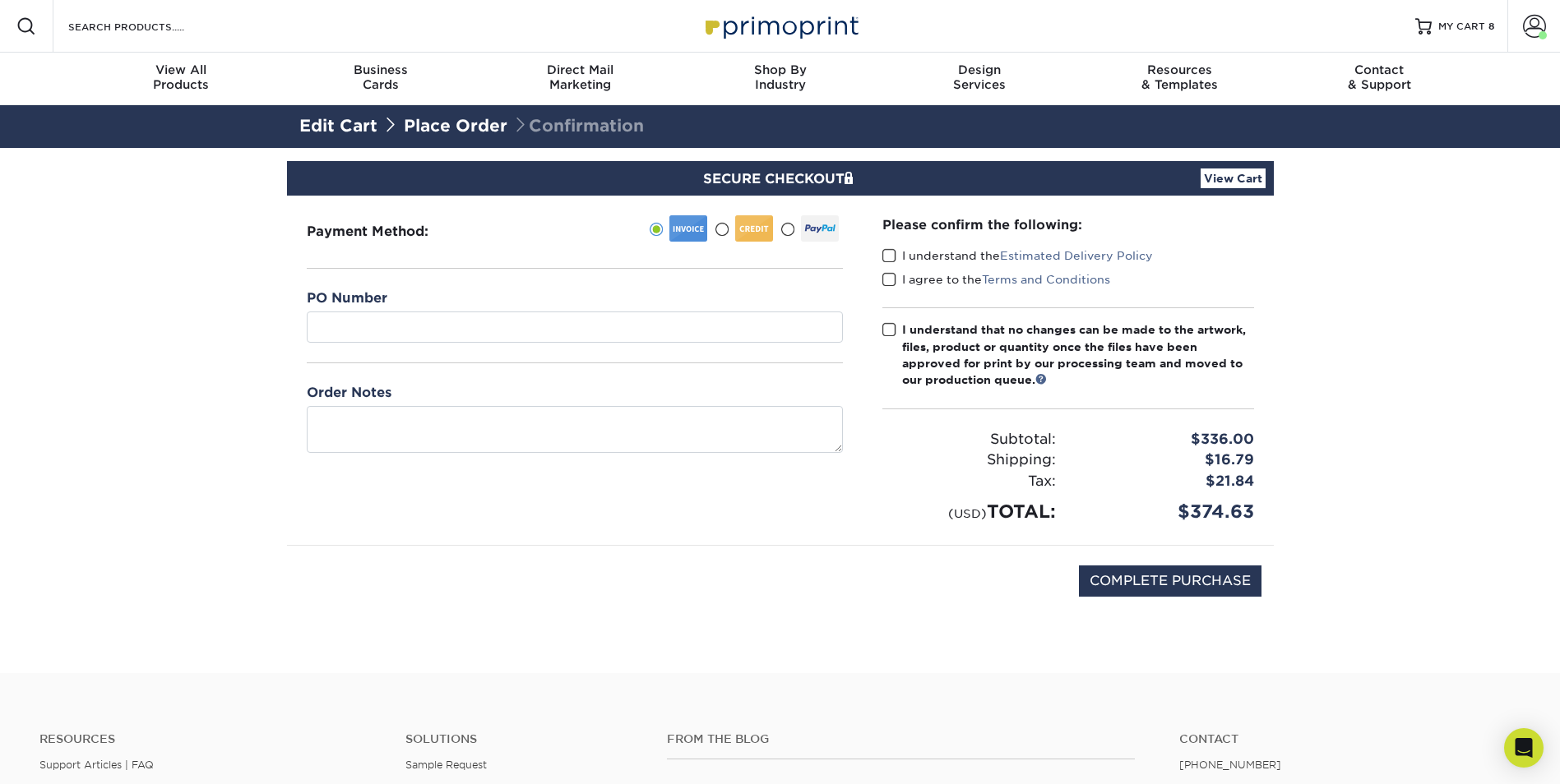
drag, startPoint x: 1526, startPoint y: 339, endPoint x: 1284, endPoint y: 534, distance: 310.8
click at [1526, 339] on section "SECURE CHECKOUT View Cart Payment Method:" at bounding box center [780, 410] width 1560 height 526
click at [887, 252] on span at bounding box center [889, 256] width 14 height 15
click at [0, 0] on input "I understand the Estimated Delivery Policy" at bounding box center [0, 0] width 0 height 0
drag, startPoint x: 889, startPoint y: 275, endPoint x: 892, endPoint y: 309, distance: 34.1
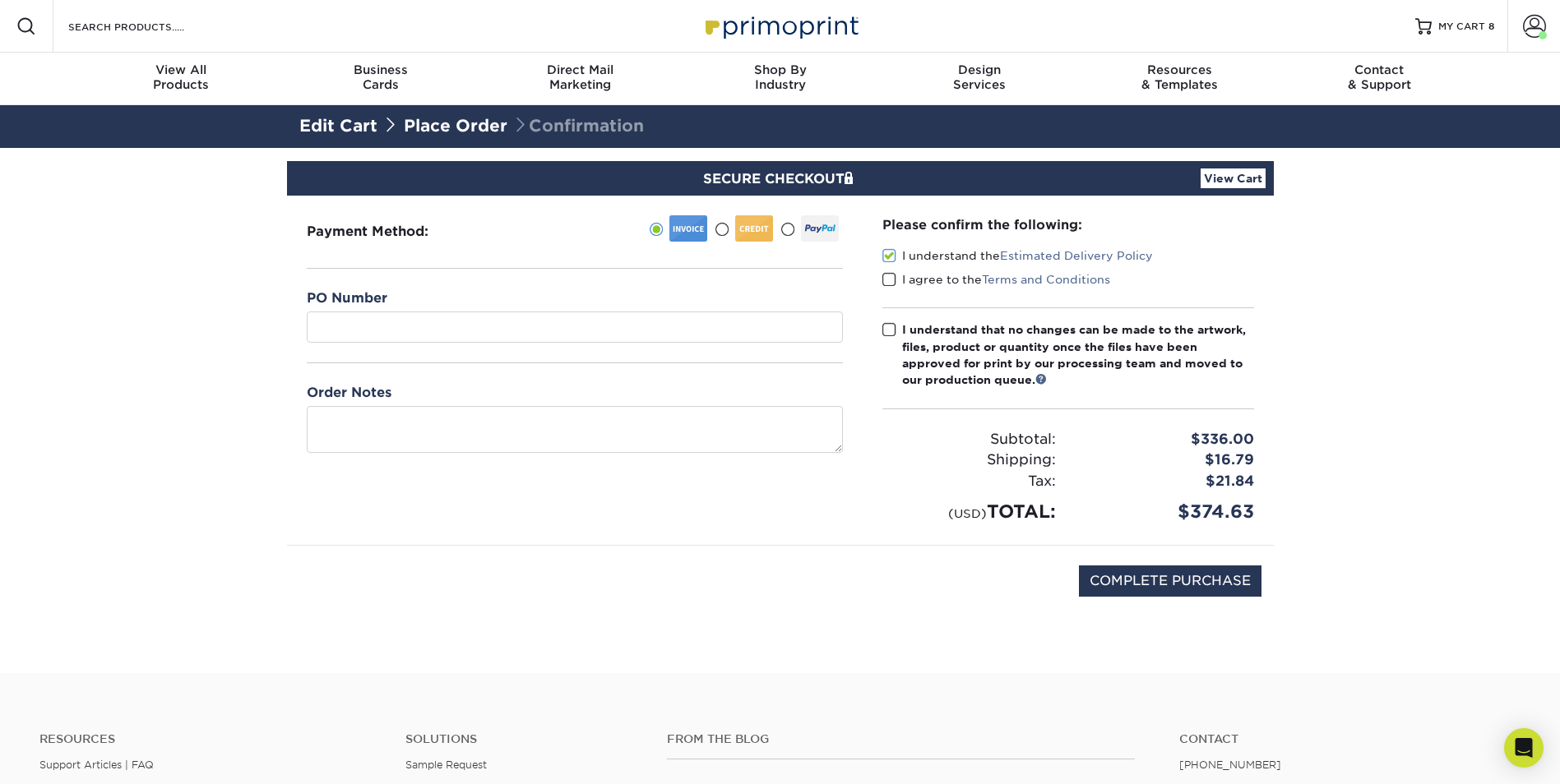
click at [889, 277] on span at bounding box center [889, 280] width 14 height 15
click at [0, 0] on input "I agree to the Terms and Conditions" at bounding box center [0, 0] width 0 height 0
click at [888, 339] on label "I understand that no changes can be made to the artwork, files, product or quan…" at bounding box center [1068, 355] width 372 height 67
click at [0, 0] on input "I understand that no changes can be made to the artwork, files, product or quan…" at bounding box center [0, 0] width 0 height 0
drag, startPoint x: 1062, startPoint y: 647, endPoint x: 1076, endPoint y: 641, distance: 15.2
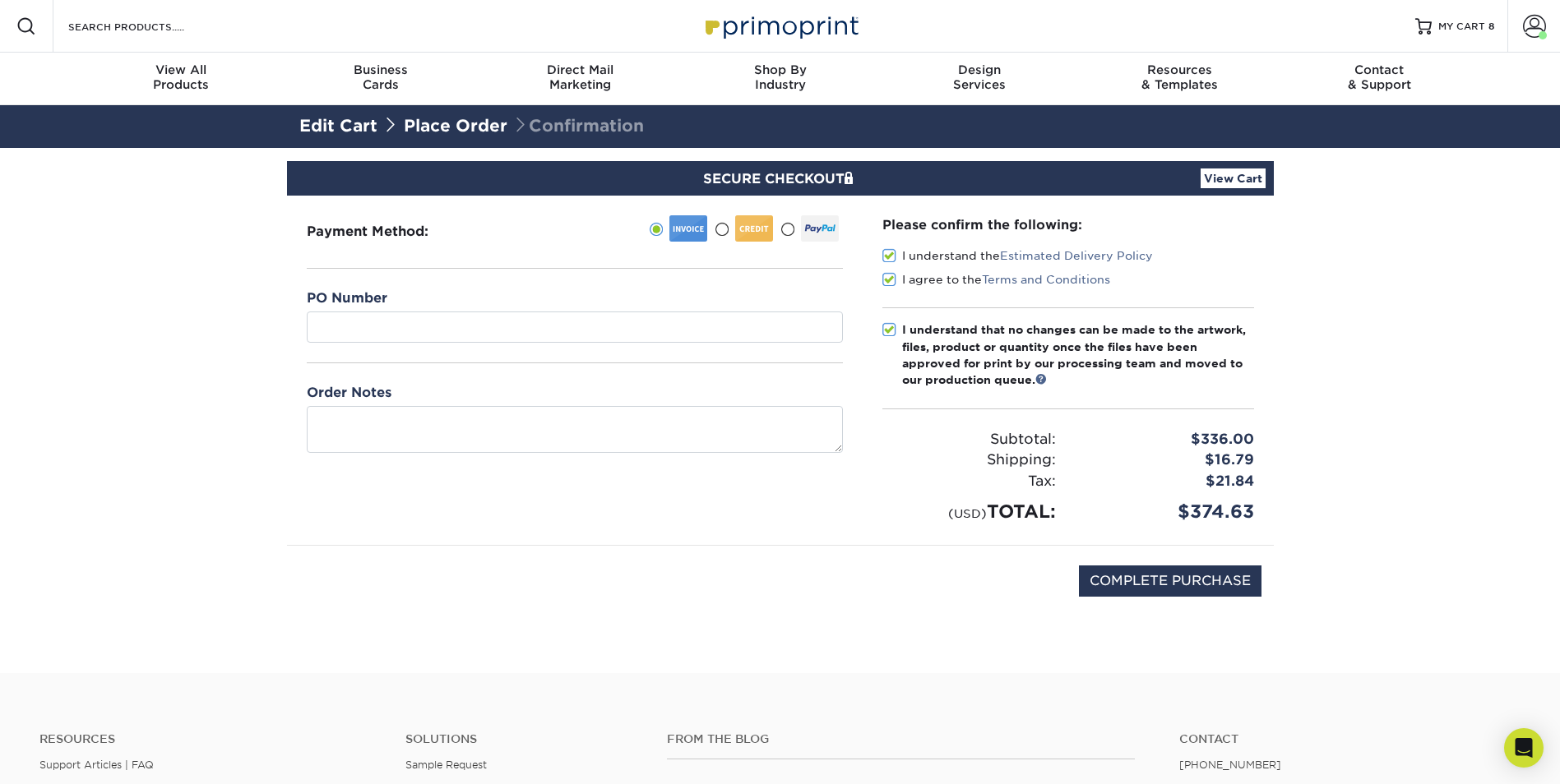
click at [1076, 641] on section "SECURE CHECKOUT View Cart Payment Method:" at bounding box center [780, 410] width 1560 height 526
click at [1176, 583] on input "COMPLETE PURCHASE" at bounding box center [1170, 581] width 183 height 31
type input "PROCESSING, PLEASE WAIT..."
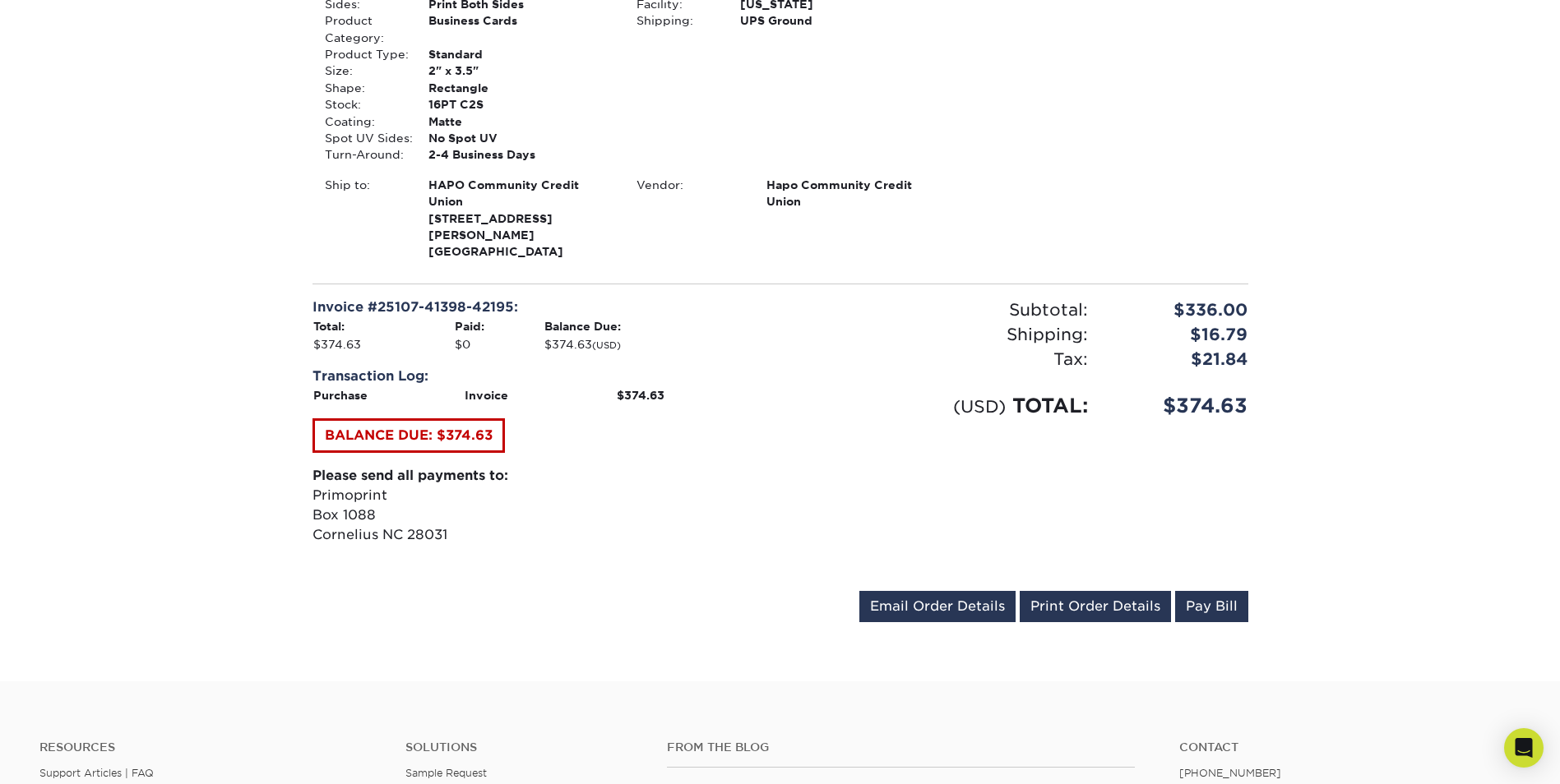
scroll to position [3371, 0]
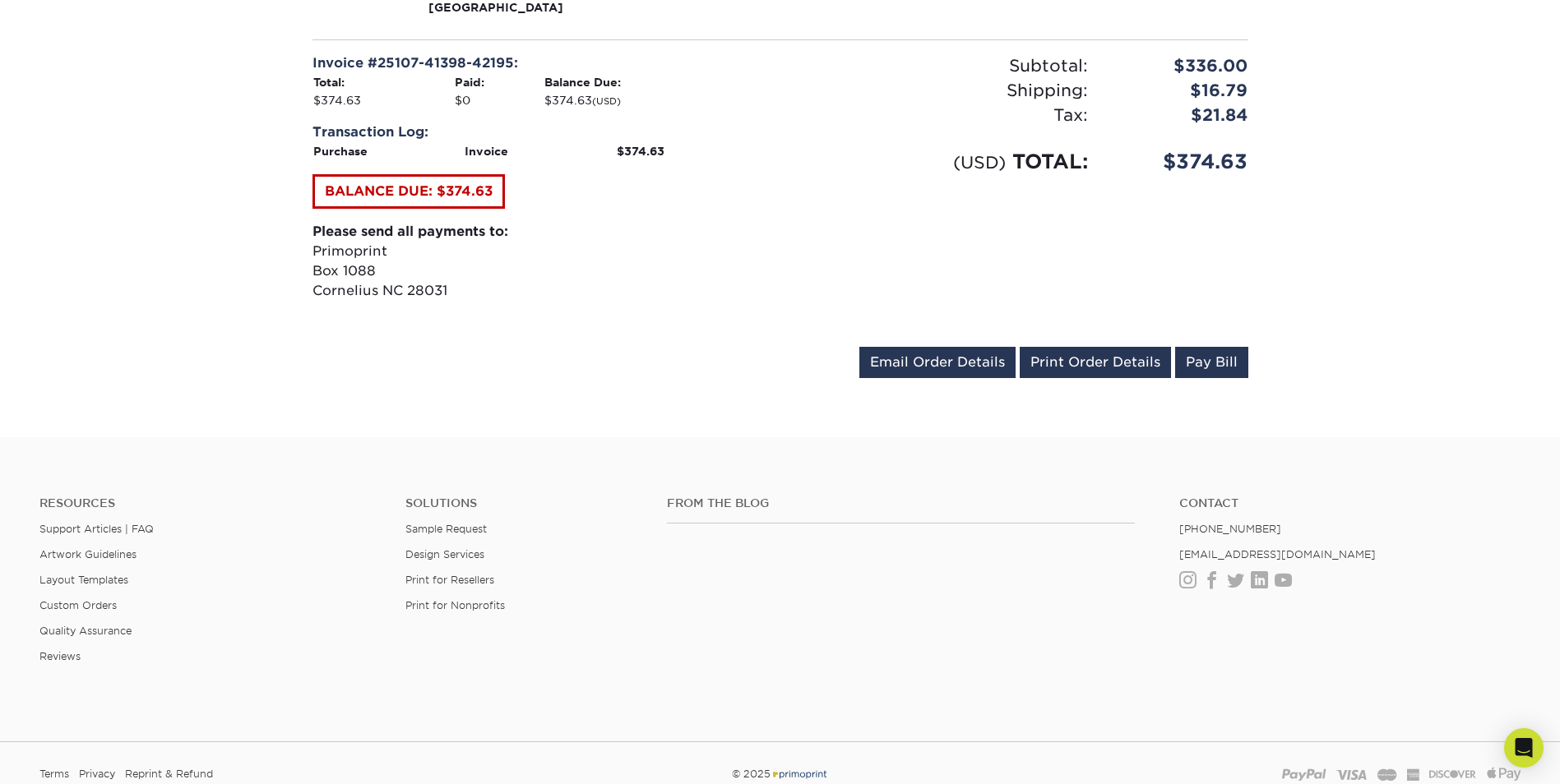
drag, startPoint x: 759, startPoint y: 126, endPoint x: 548, endPoint y: 234, distance: 237.0
click at [759, 222] on p "Please send all payments to: Primoprint Box [STREET_ADDRESS]" at bounding box center [540, 261] width 455 height 79
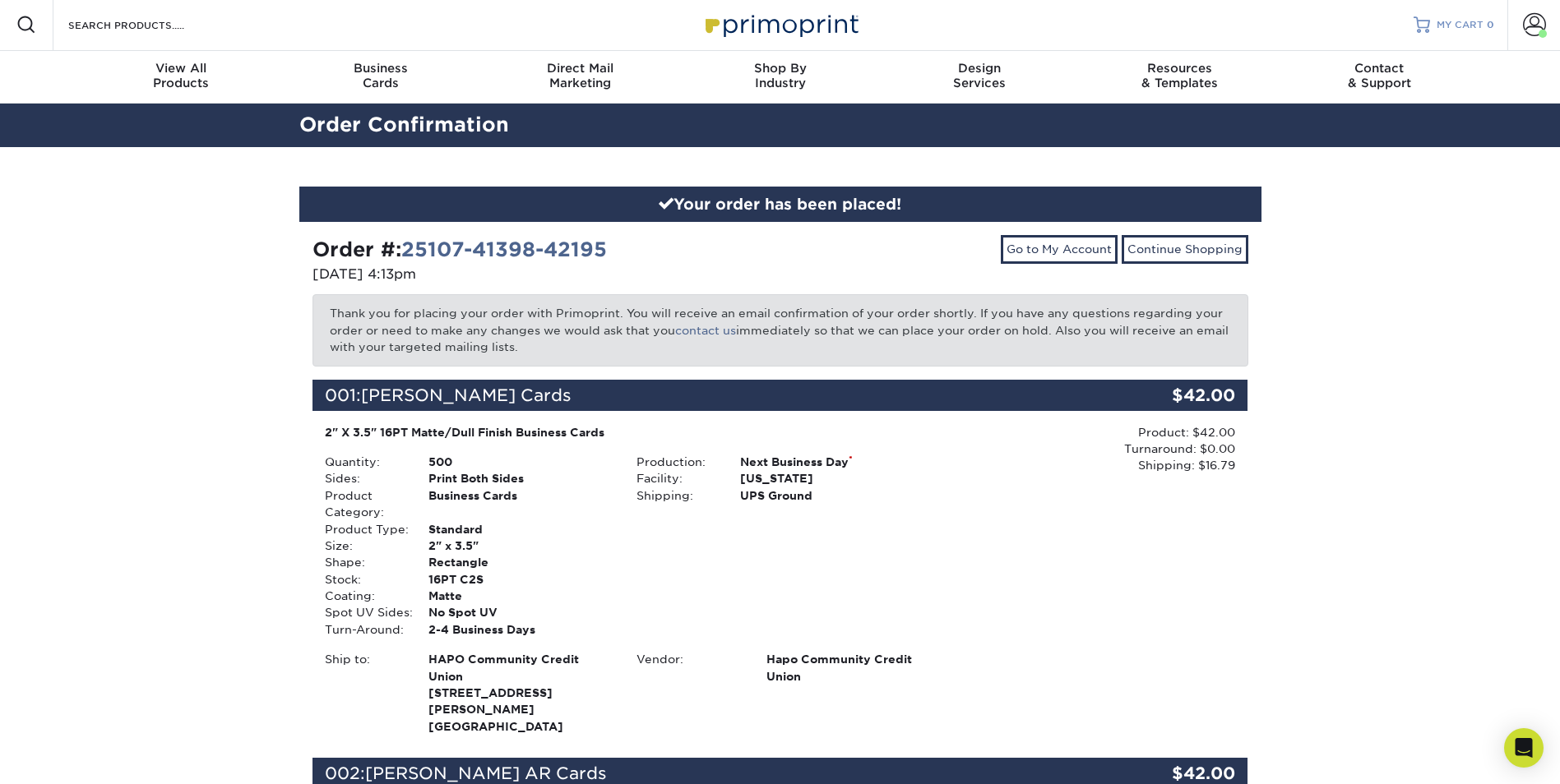
scroll to position [0, 0]
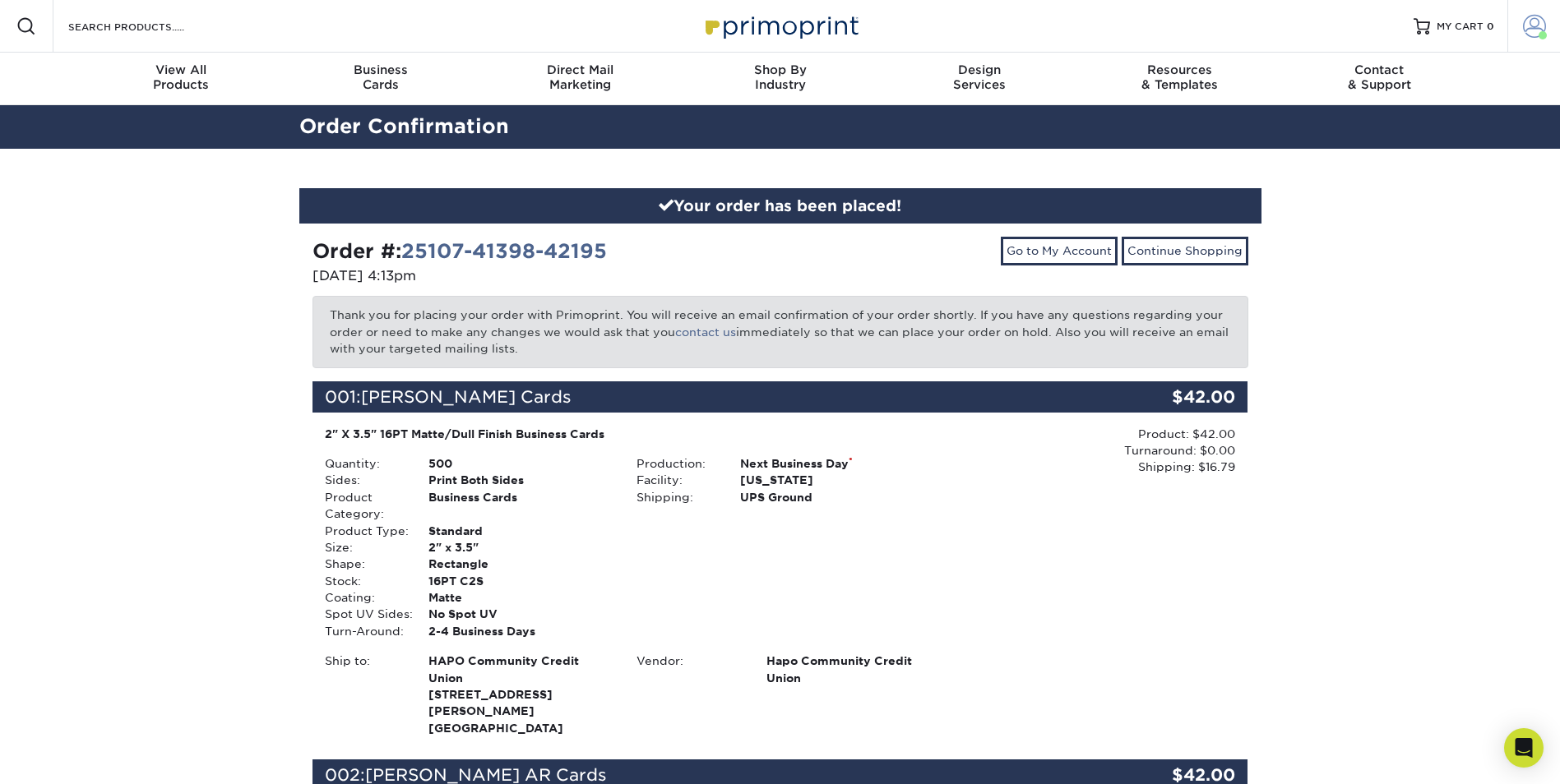
click at [1547, 25] on link "Account" at bounding box center [1533, 26] width 52 height 52
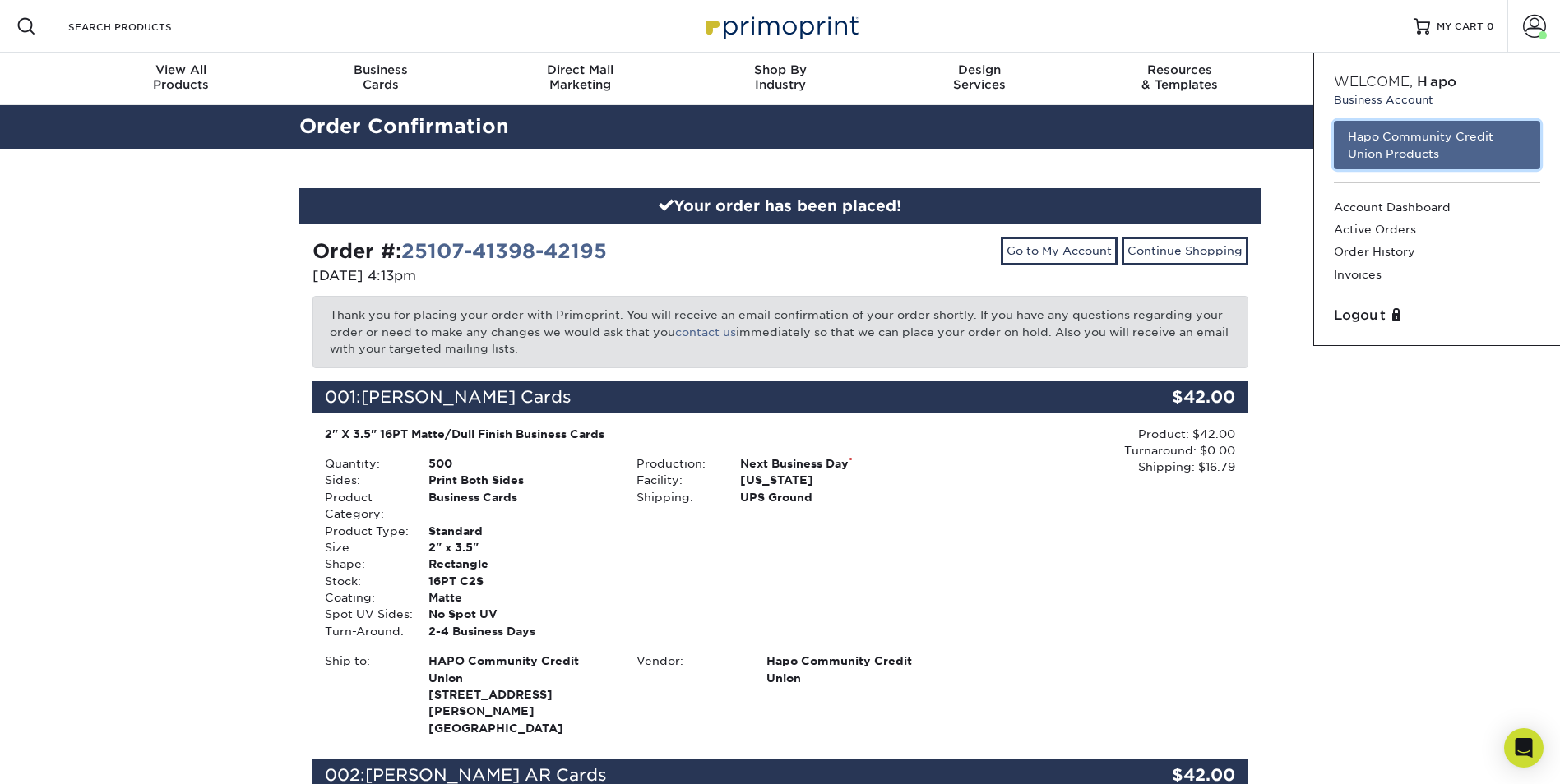
click at [1385, 153] on link "Hapo Community Credit Union Products" at bounding box center [1437, 145] width 206 height 48
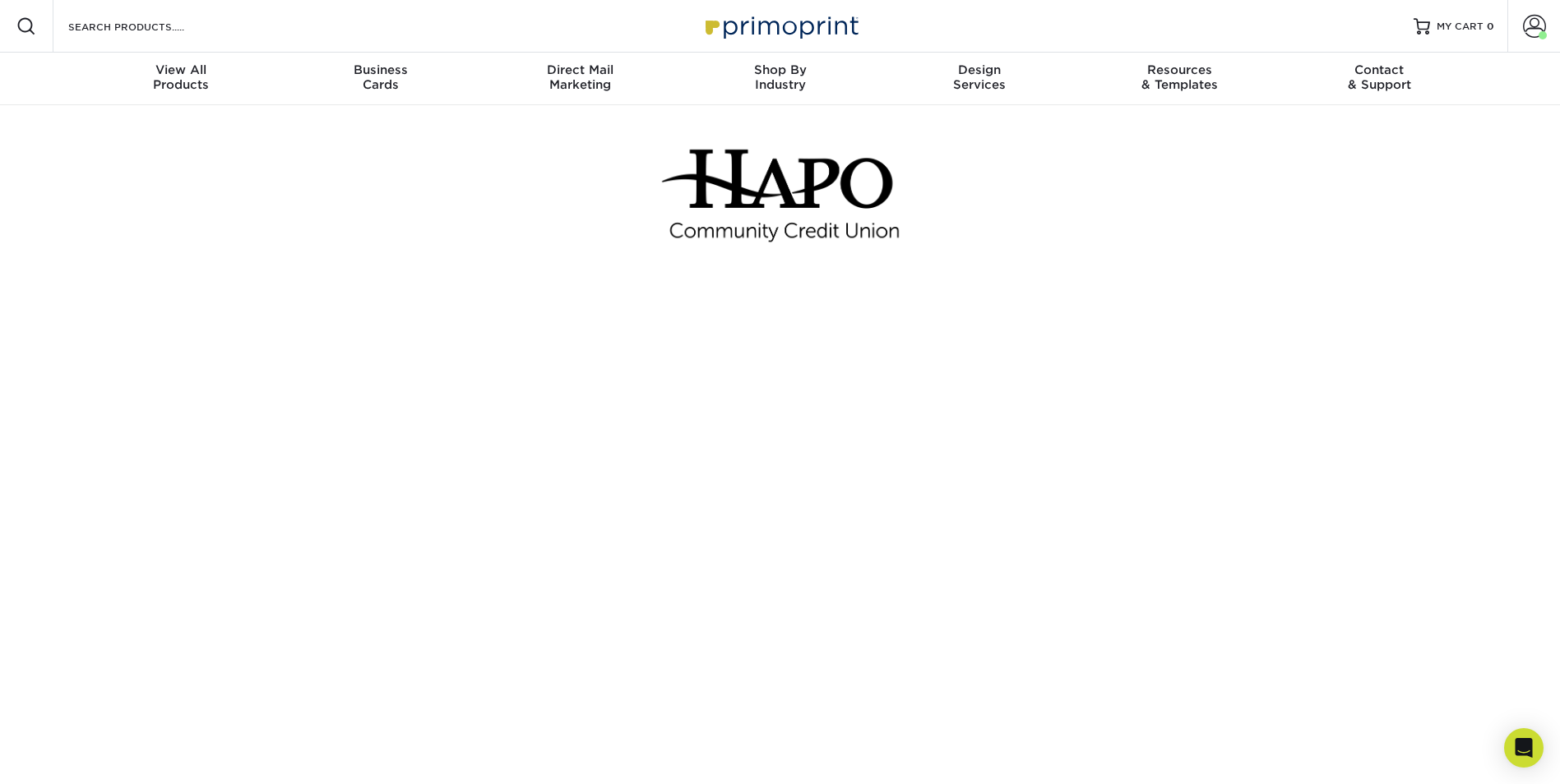
click at [573, 171] on div at bounding box center [780, 197] width 962 height 182
